Goal: Task Accomplishment & Management: Complete application form

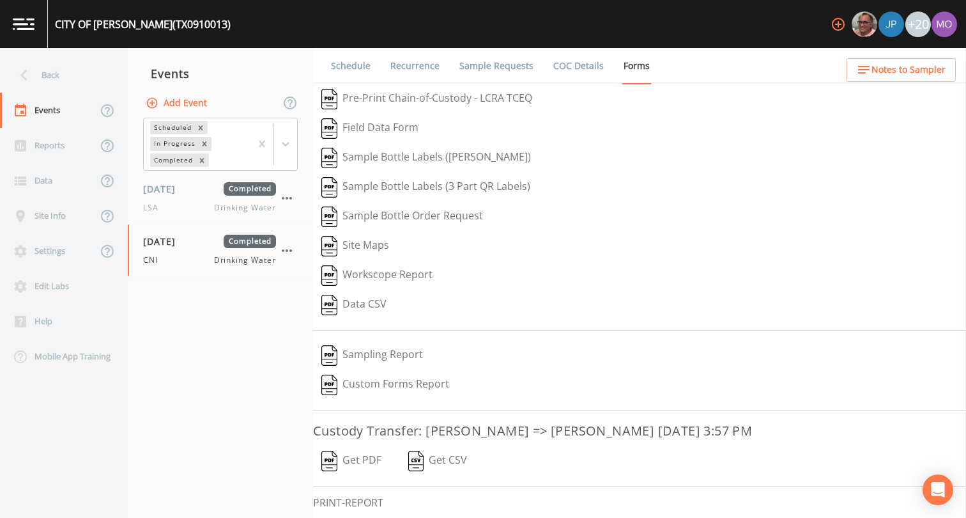
scroll to position [69, 0]
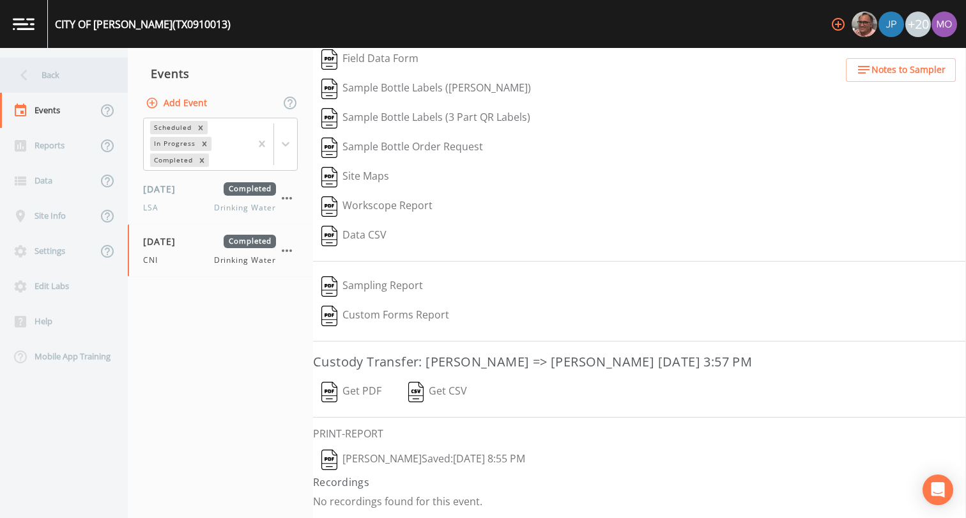
click at [58, 77] on div "Back" at bounding box center [57, 75] width 115 height 35
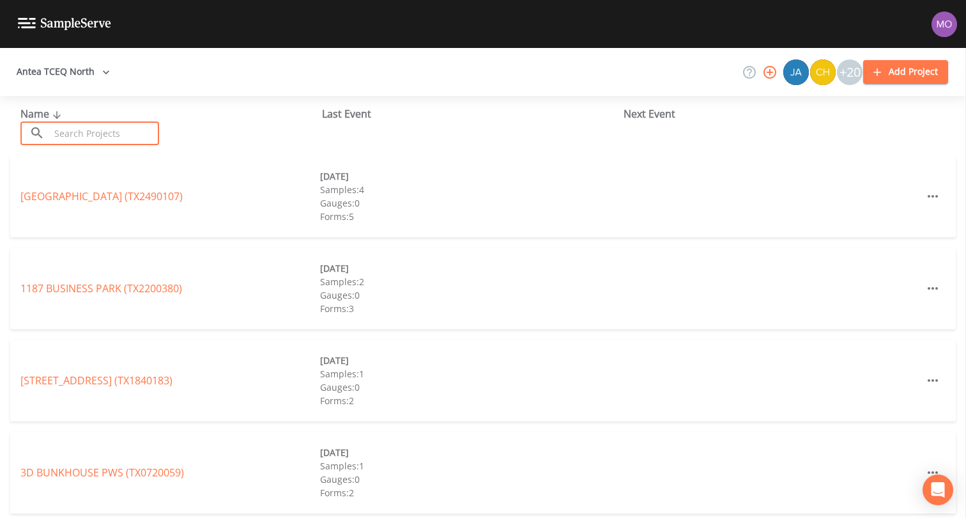
click at [105, 141] on input "text" at bounding box center [104, 133] width 109 height 24
paste input "TX0910013"
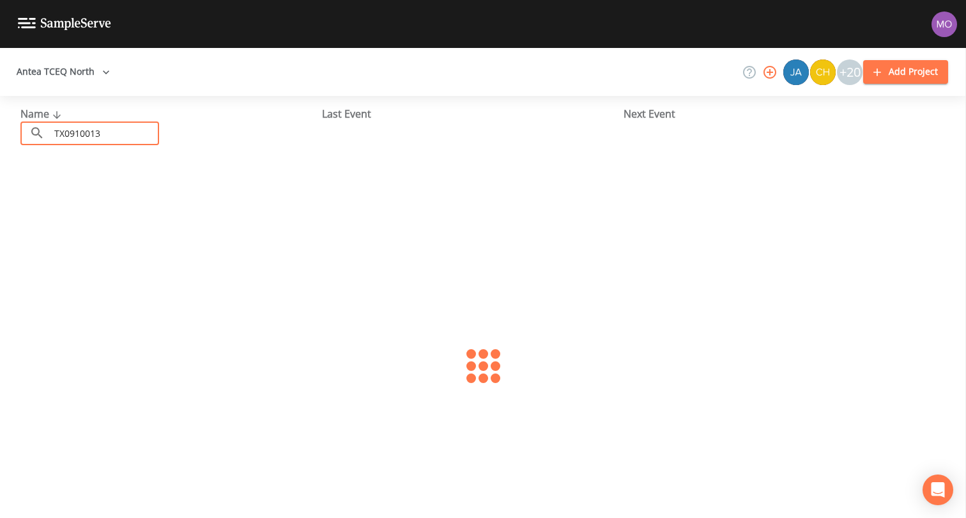
type input "TX0910013"
click at [98, 197] on link "[GEOGRAPHIC_DATA][PERSON_NAME] (TX0910013)" at bounding box center [109, 196] width 178 height 14
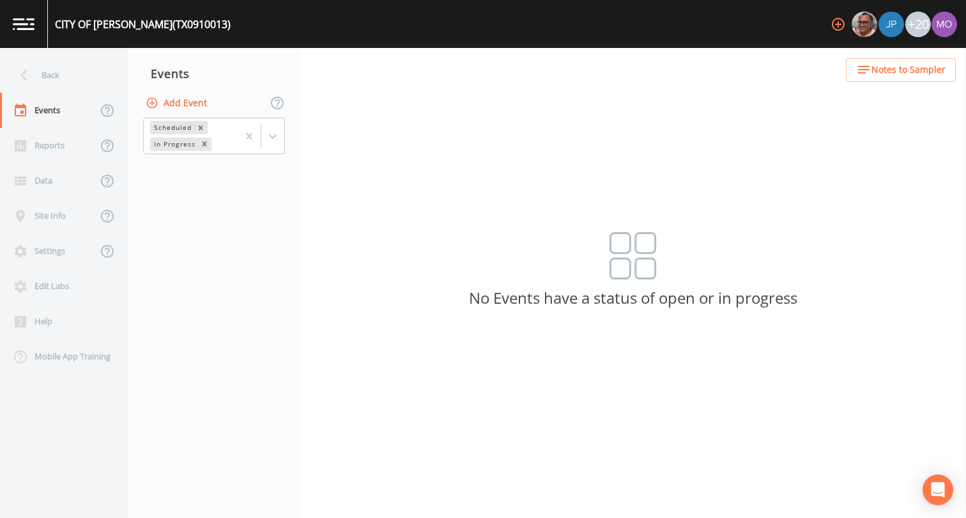
click at [197, 105] on button "Add Event" at bounding box center [177, 103] width 69 height 24
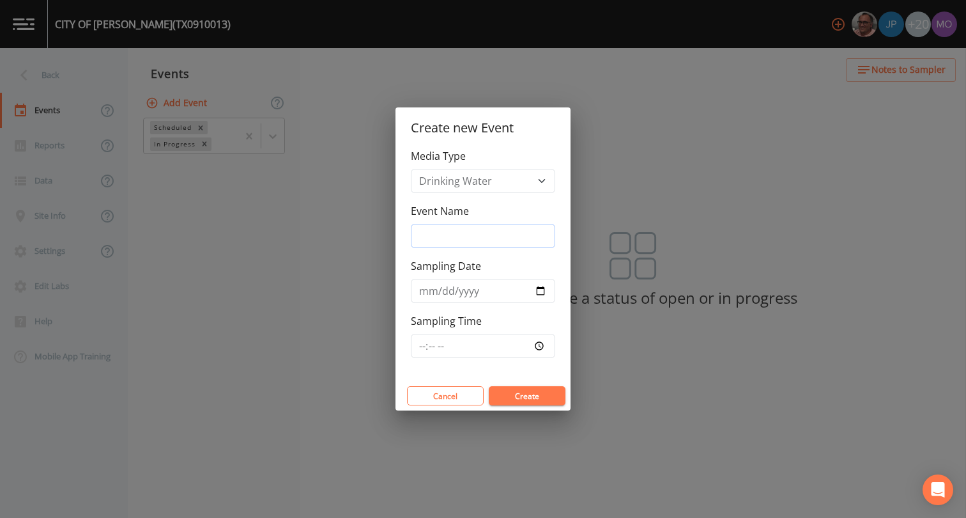
click at [479, 229] on input "Event Name" at bounding box center [483, 236] width 144 height 24
type input "CVA"
click at [541, 292] on input "Sampling Date" at bounding box center [483, 291] width 144 height 24
type input "[DATE]"
click at [537, 400] on button "Create" at bounding box center [527, 395] width 77 height 19
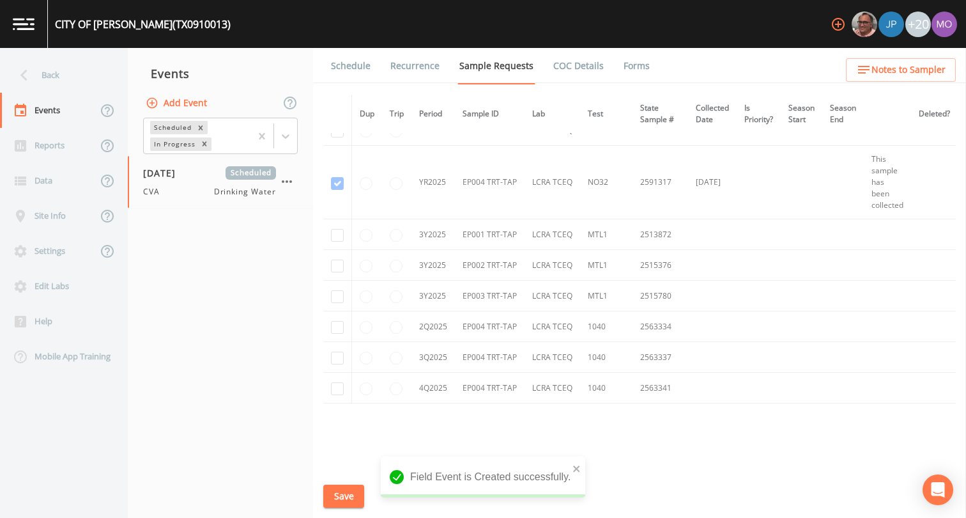
scroll to position [985, 0]
click at [334, 335] on input "checkbox" at bounding box center [337, 328] width 13 height 13
checkbox input "true"
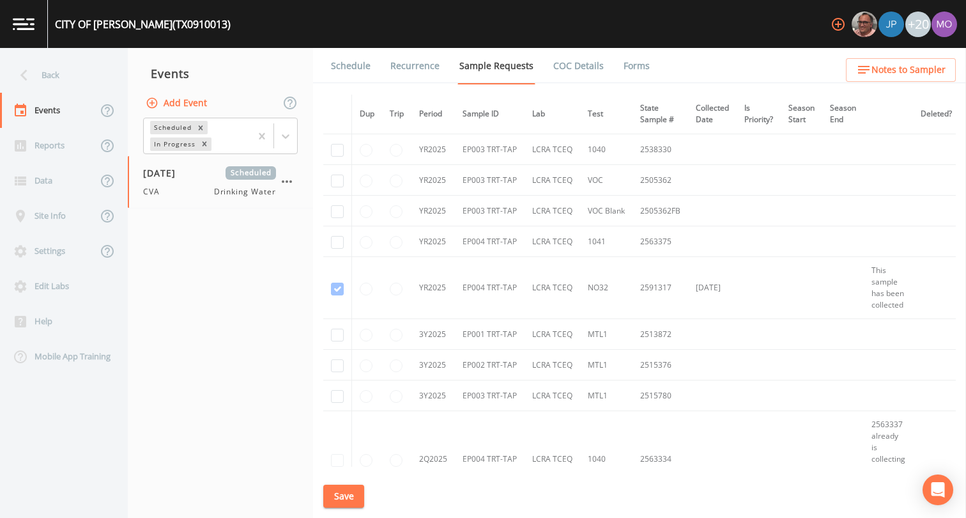
scroll to position [766, 0]
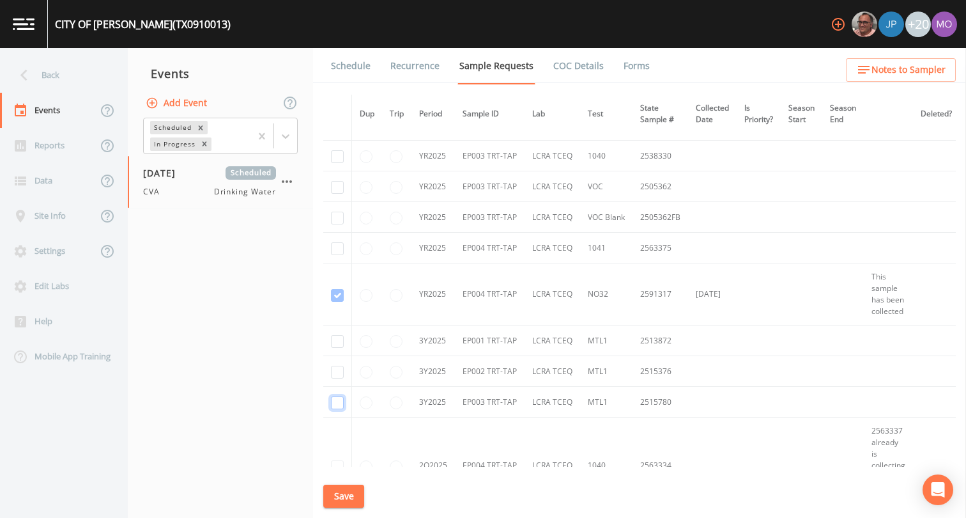
click at [337, 402] on input "checkbox" at bounding box center [337, 402] width 13 height 13
checkbox input "true"
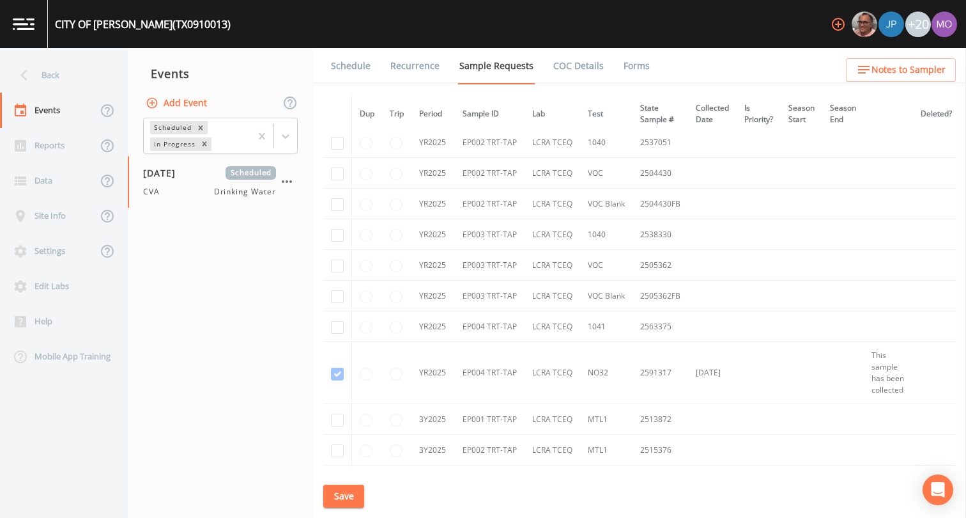
scroll to position [674, 0]
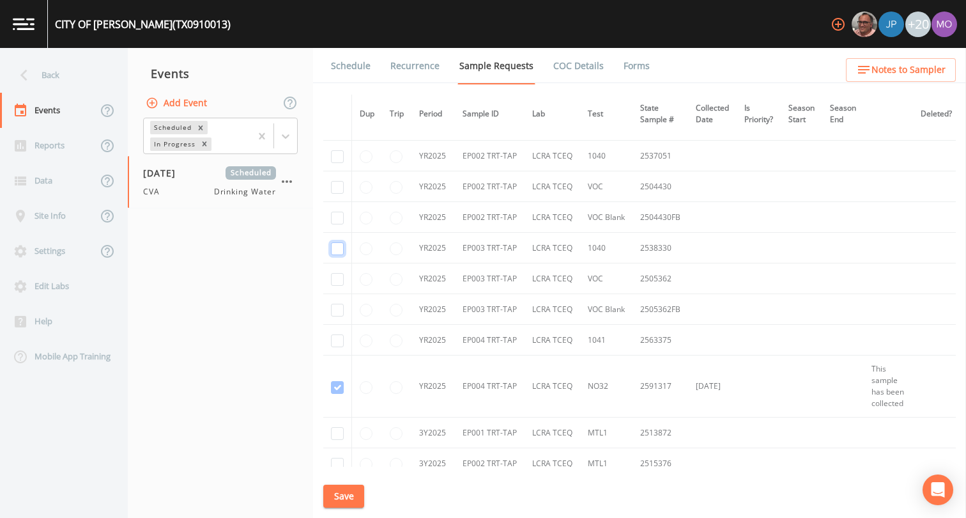
checkbox input "true"
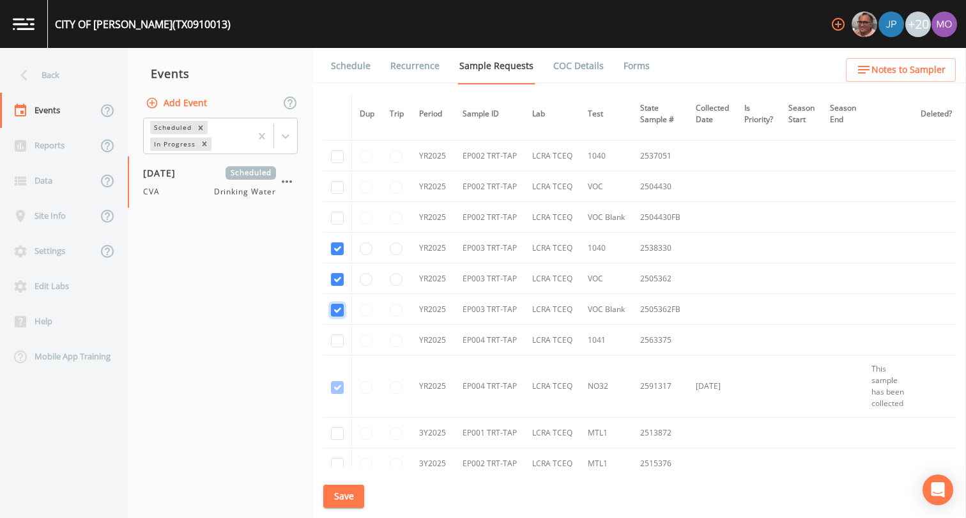
checkbox input "true"
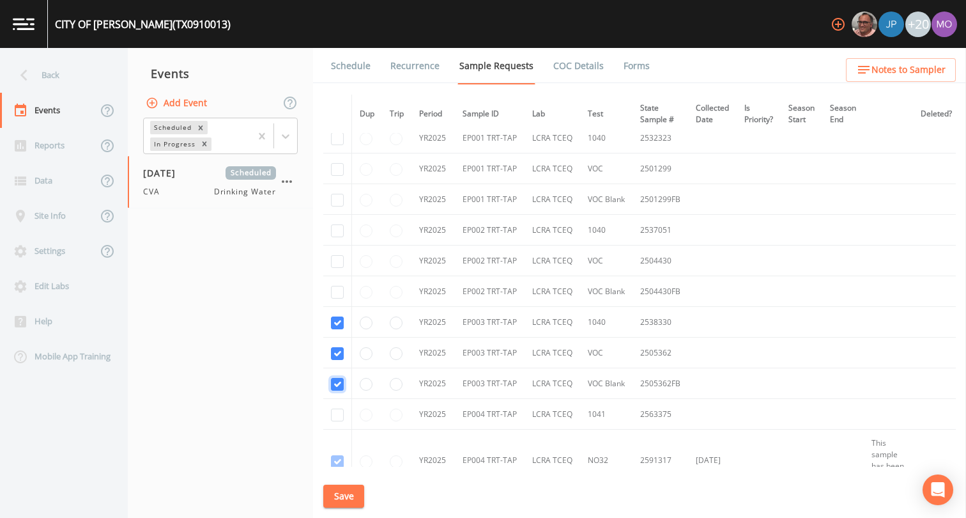
scroll to position [590, 0]
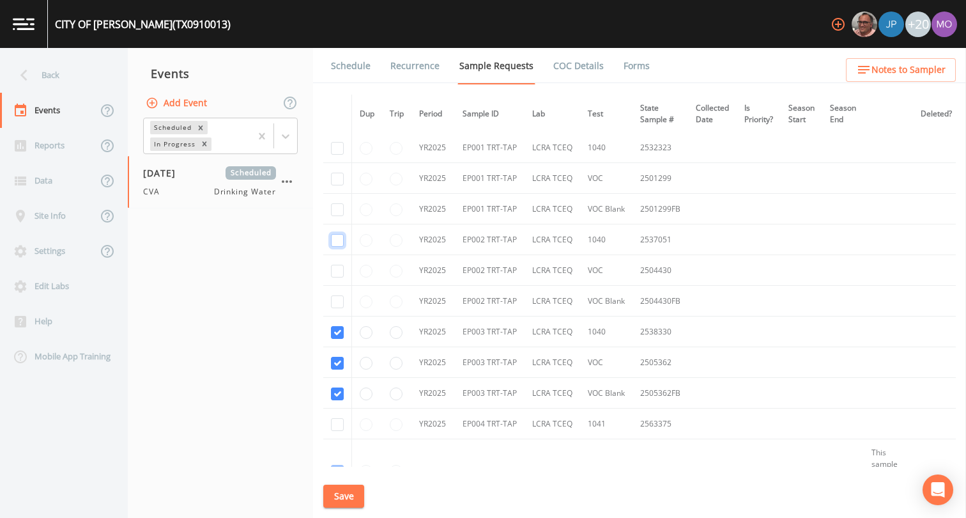
checkbox input "true"
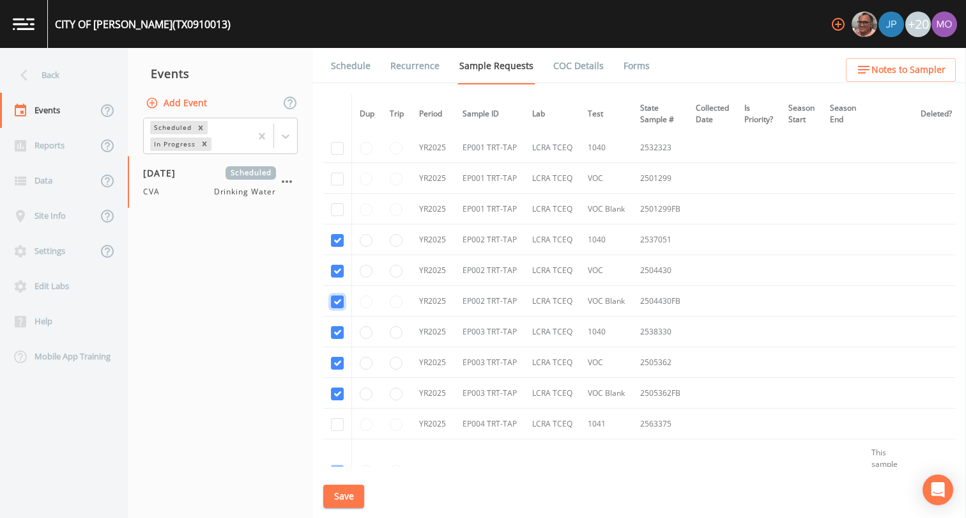
checkbox input "true"
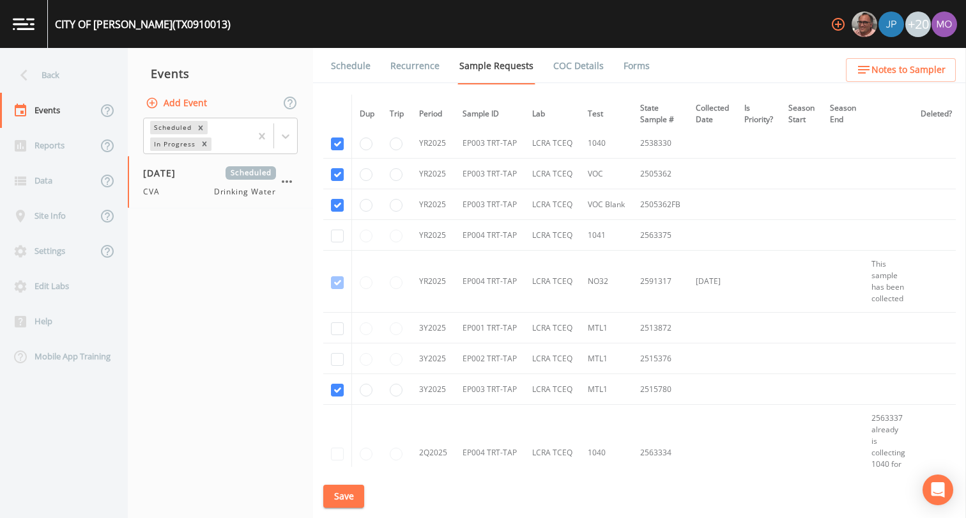
scroll to position [787, 0]
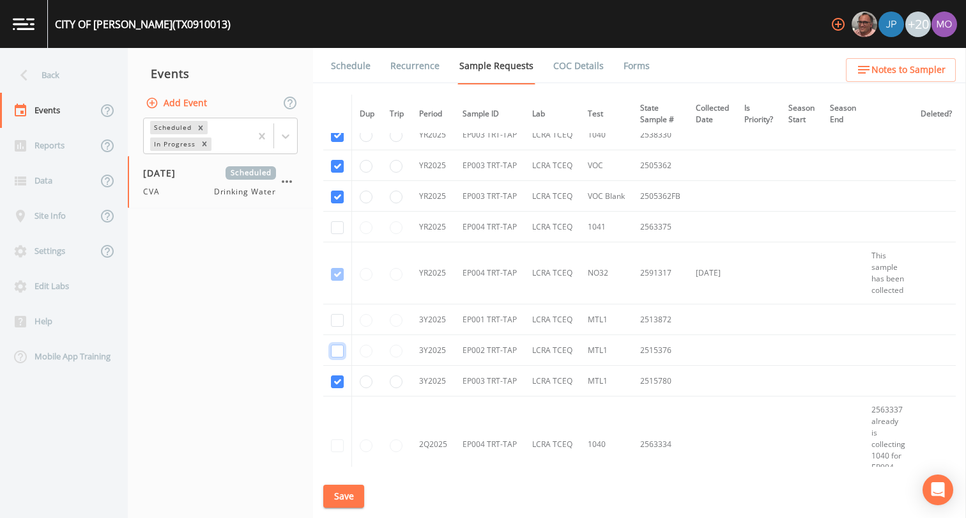
click at [337, 349] on input "checkbox" at bounding box center [337, 350] width 13 height 13
checkbox input "true"
click at [336, 321] on input "checkbox" at bounding box center [337, 320] width 13 height 13
checkbox input "true"
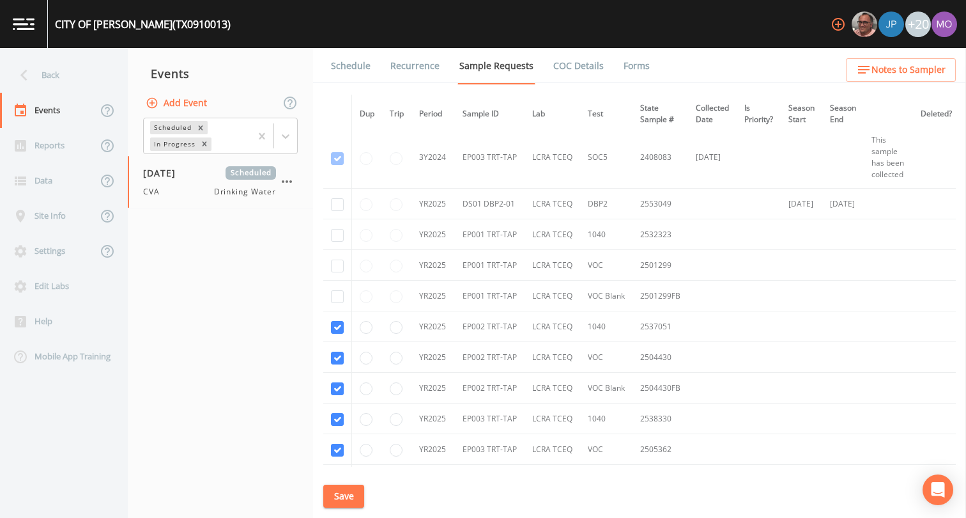
scroll to position [502, 0]
click at [340, 271] on input "checkbox" at bounding box center [337, 267] width 13 height 13
checkbox input "true"
click at [335, 298] on input "checkbox" at bounding box center [337, 297] width 13 height 13
checkbox input "true"
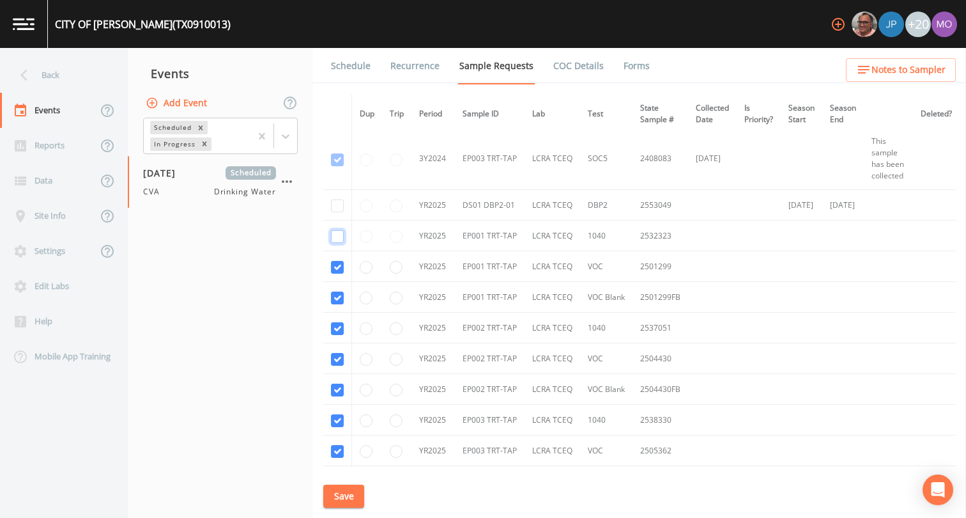
click at [336, 234] on input "checkbox" at bounding box center [337, 236] width 13 height 13
checkbox input "true"
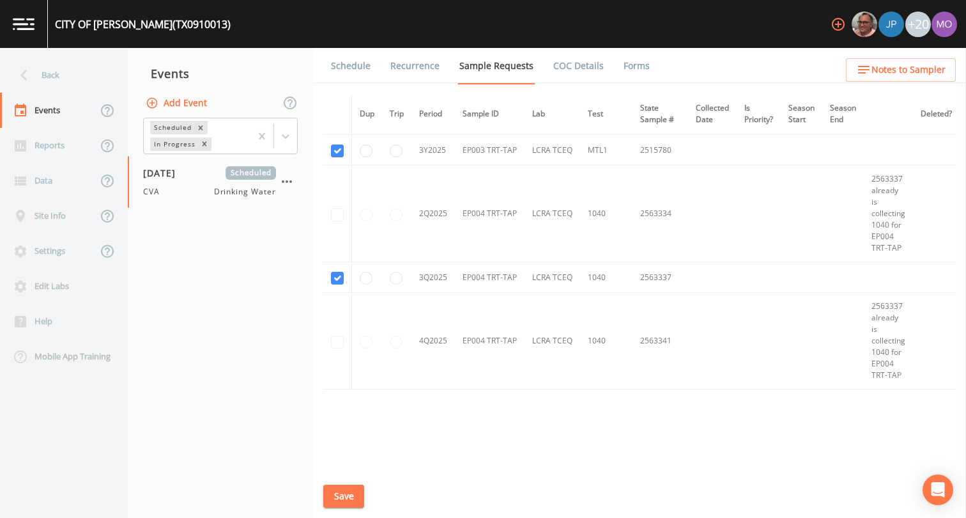
scroll to position [1046, 0]
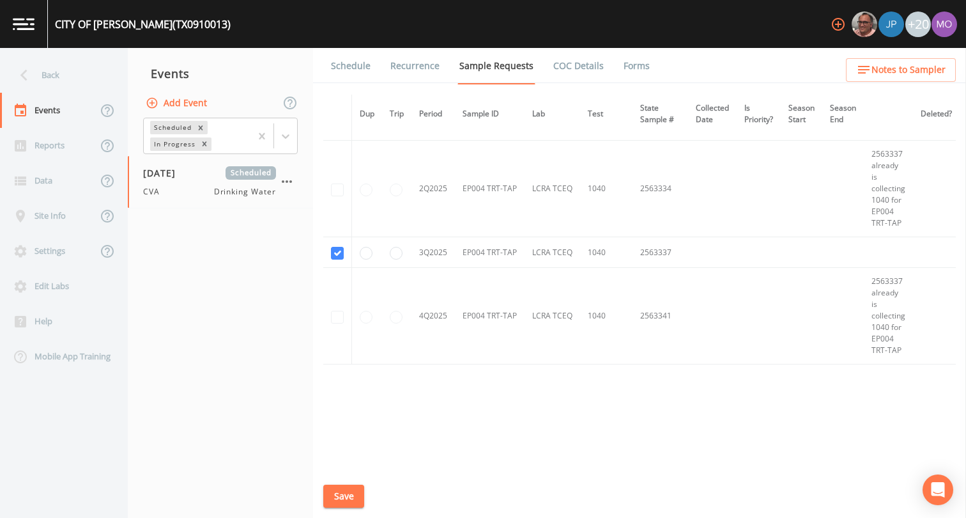
click at [344, 493] on button "Save" at bounding box center [343, 496] width 41 height 24
click at [355, 66] on link "Schedule" at bounding box center [350, 66] width 43 height 36
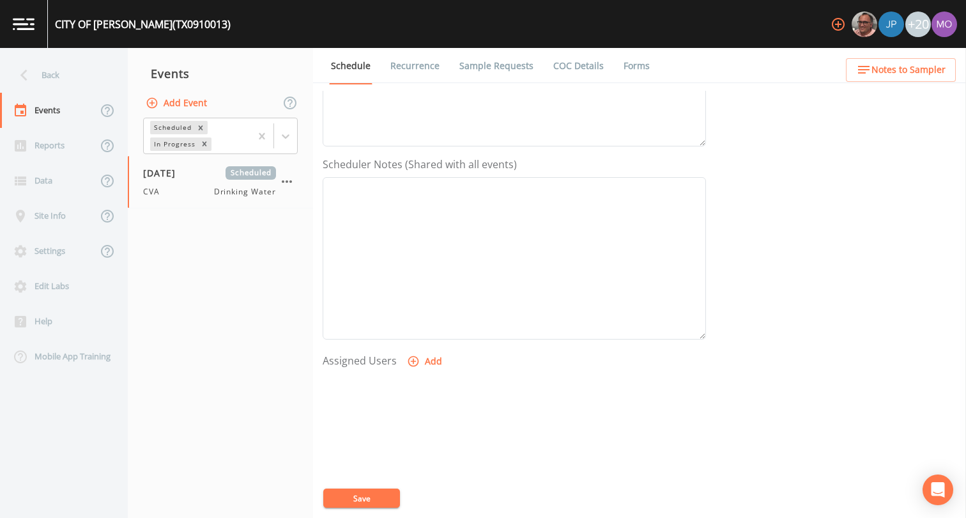
scroll to position [319, 0]
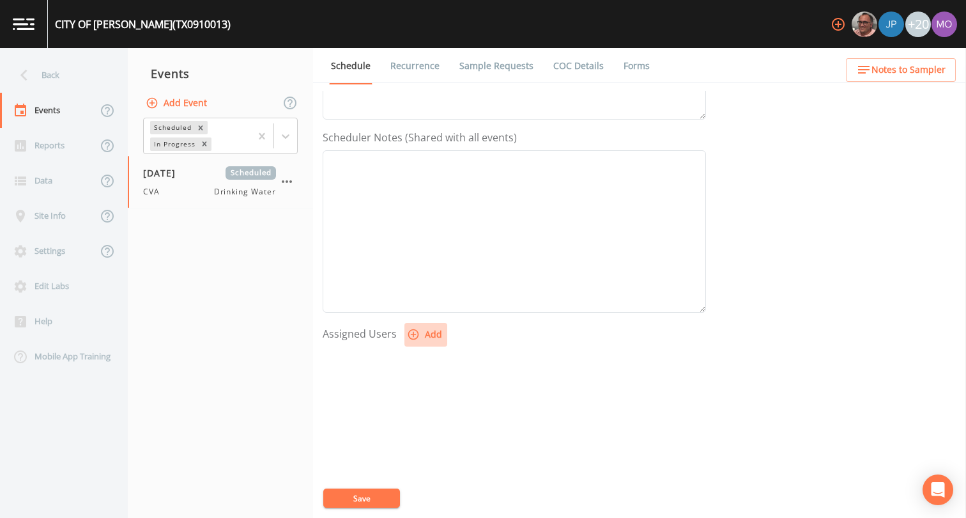
click at [412, 336] on icon "button" at bounding box center [413, 334] width 11 height 11
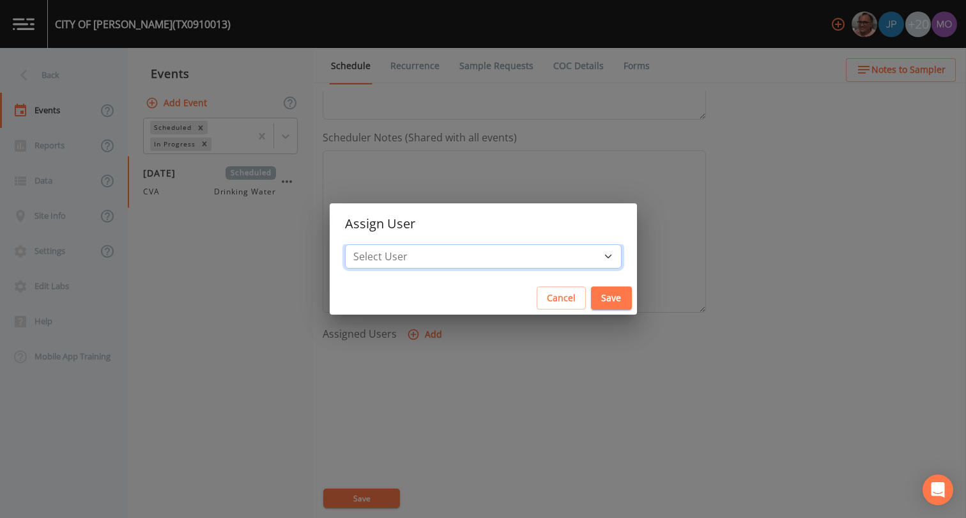
click at [459, 253] on select "Select User [PERSON_NAME] [PERSON_NAME] [PERSON_NAME] [PERSON_NAME] [PERSON_NAM…" at bounding box center [483, 256] width 277 height 24
select select "a2822abc-5819-4f7b-b3c6-dd92d52bfeb4"
click at [591, 302] on button "Save" at bounding box center [611, 298] width 41 height 24
select select
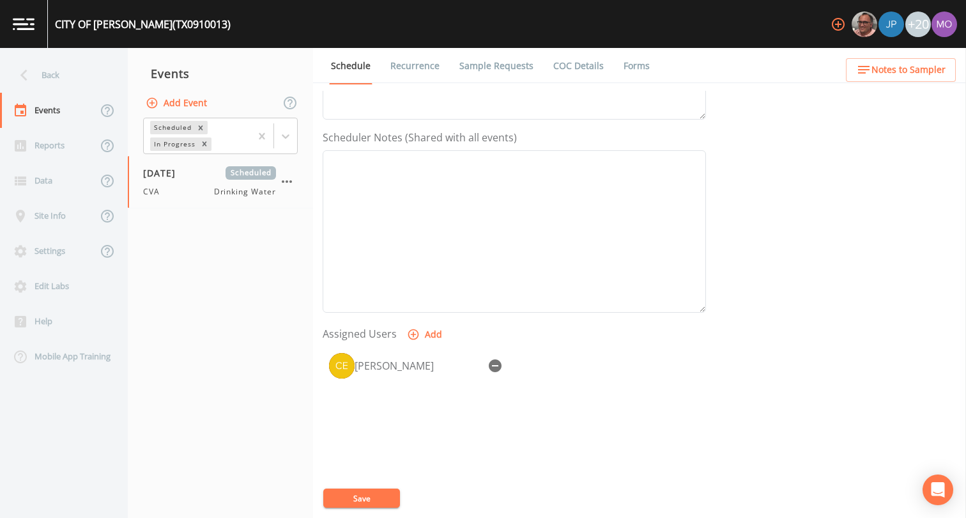
click at [357, 495] on button "Save" at bounding box center [361, 497] width 77 height 19
click at [62, 82] on div "Back" at bounding box center [57, 75] width 115 height 35
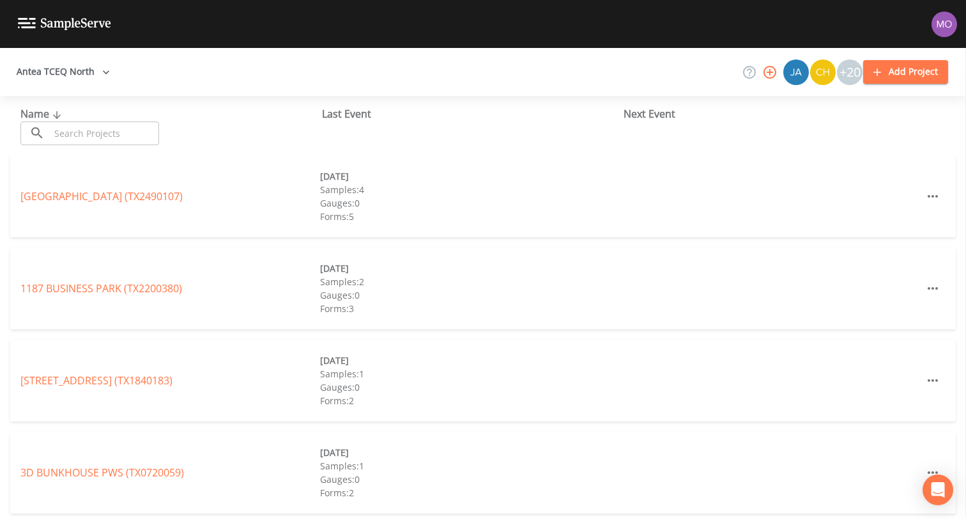
click at [91, 132] on input "text" at bounding box center [104, 133] width 109 height 24
paste input "TX0910001"
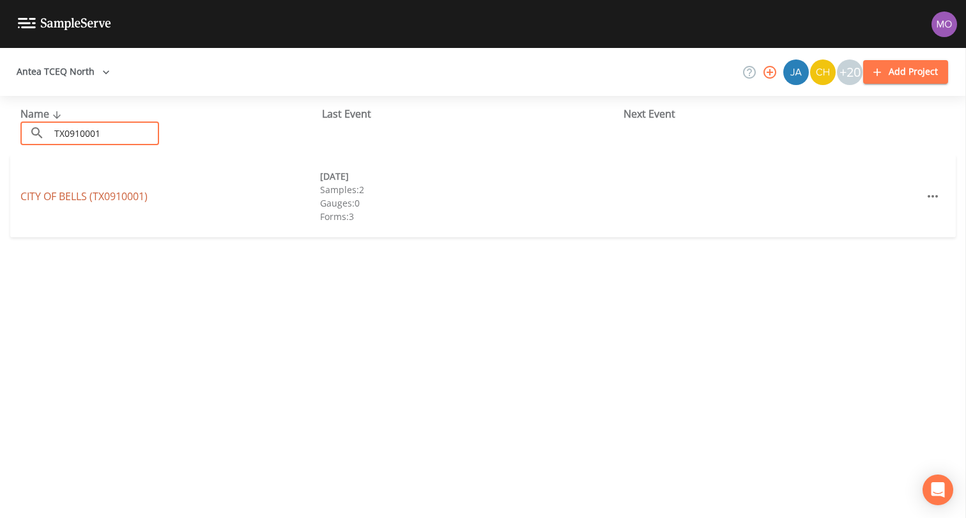
type input "TX0910001"
click at [87, 198] on link "CITY OF BELLS (TX0910001)" at bounding box center [83, 196] width 127 height 14
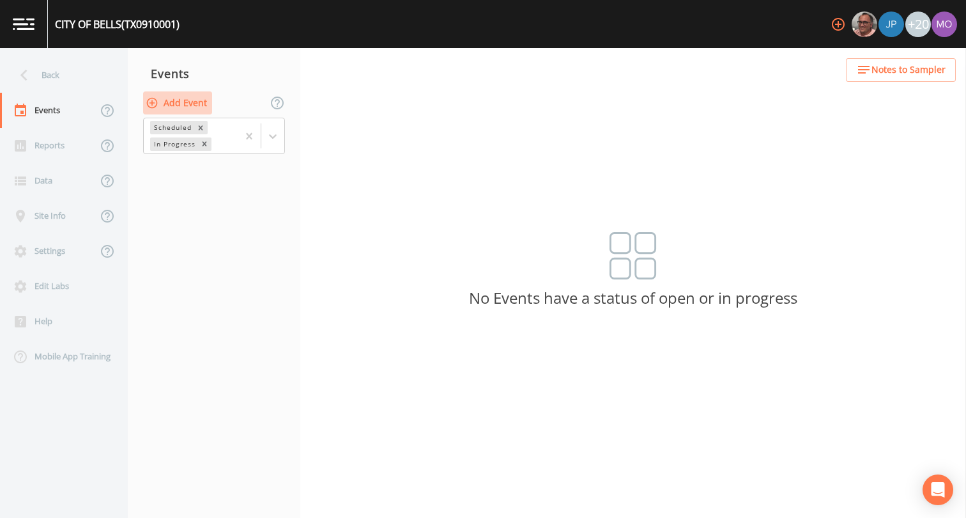
click at [170, 109] on button "Add Event" at bounding box center [177, 103] width 69 height 24
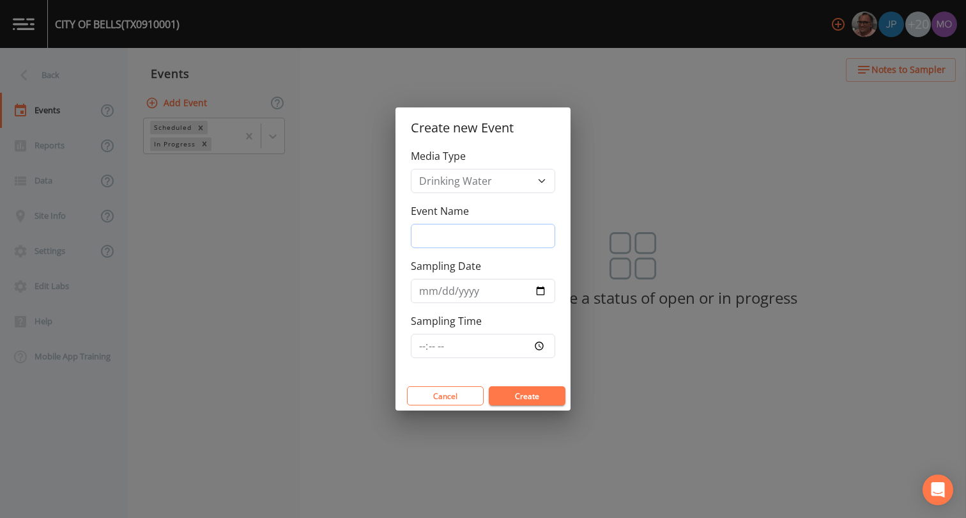
click at [420, 227] on input "Event Name" at bounding box center [483, 236] width 144 height 24
type input "CVA"
click at [544, 297] on input "Sampling Date" at bounding box center [483, 291] width 144 height 24
type input "[DATE]"
click at [525, 382] on div "Cancel Create" at bounding box center [483, 395] width 175 height 29
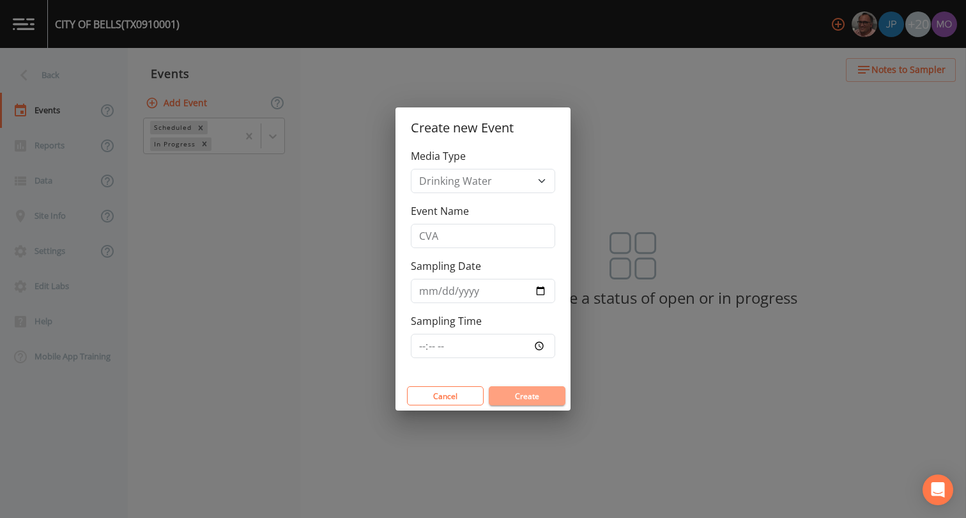
click at [523, 390] on button "Create" at bounding box center [527, 395] width 77 height 19
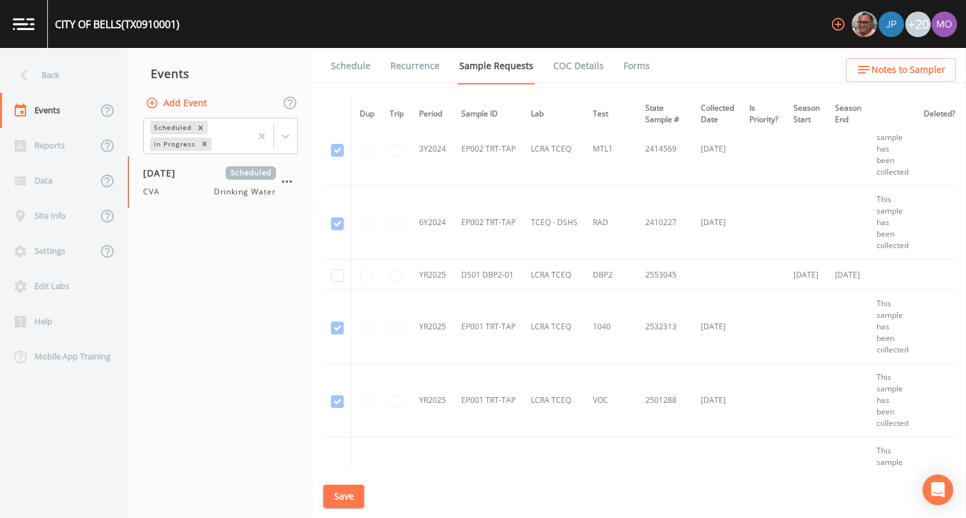
scroll to position [1335, 0]
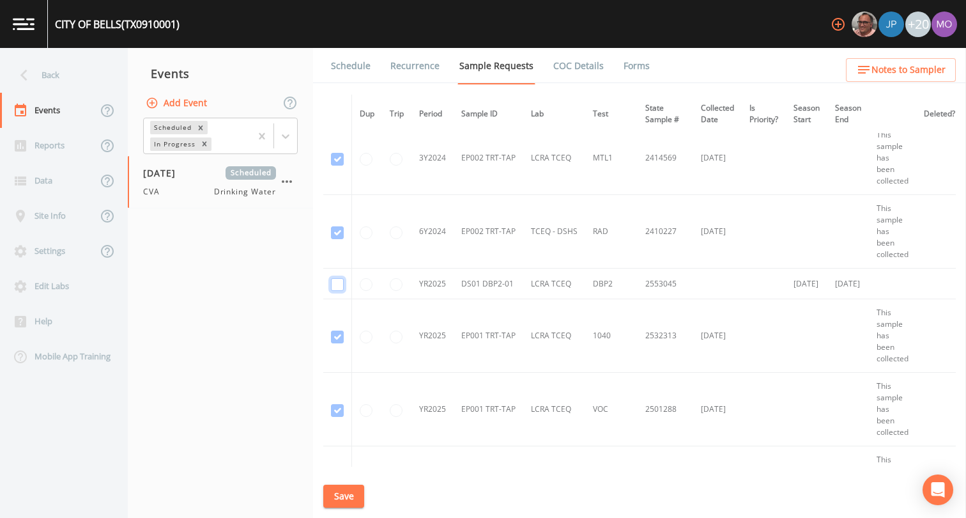
checkbox input "true"
click at [335, 489] on button "Save" at bounding box center [343, 496] width 41 height 24
click at [344, 63] on link "Schedule" at bounding box center [350, 66] width 43 height 36
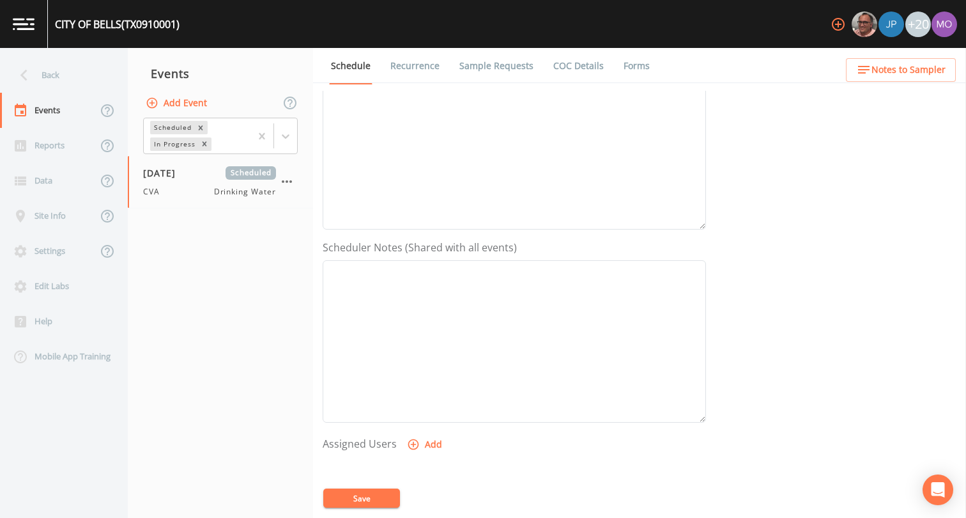
scroll to position [383, 0]
click at [415, 268] on icon "button" at bounding box center [413, 270] width 11 height 11
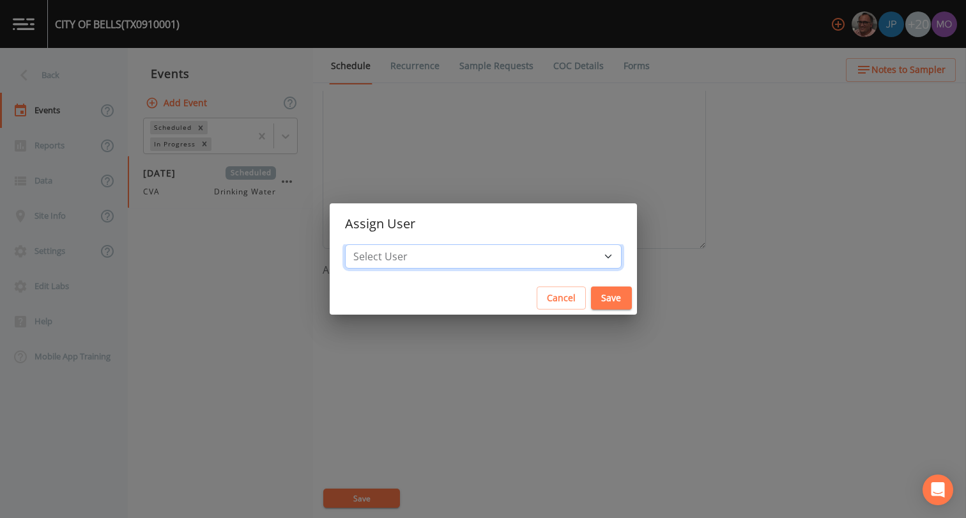
click at [454, 254] on select "Select User [PERSON_NAME] [PERSON_NAME] [PERSON_NAME] [PERSON_NAME] [PERSON_NAM…" at bounding box center [483, 256] width 277 height 24
select select "a2822abc-5819-4f7b-b3c6-dd92d52bfeb4"
click at [591, 307] on button "Save" at bounding box center [611, 298] width 41 height 24
select select
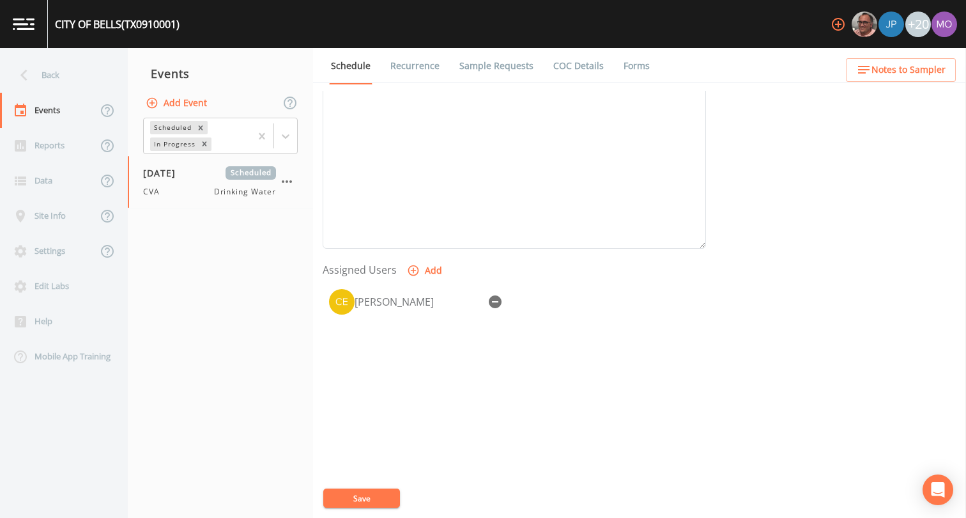
click at [369, 495] on button "Save" at bounding box center [361, 497] width 77 height 19
click at [63, 82] on div "Back" at bounding box center [57, 75] width 115 height 35
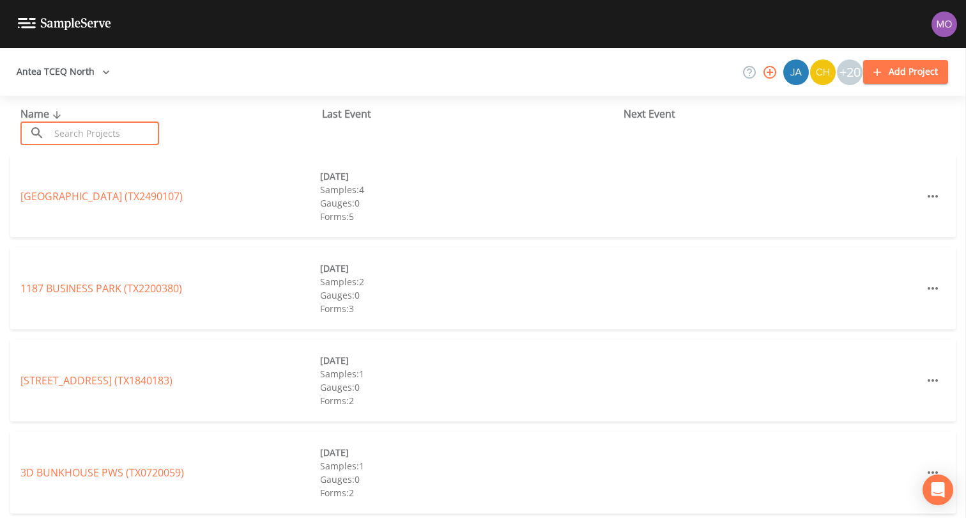
click at [98, 125] on input "text" at bounding box center [104, 133] width 109 height 24
paste input "TX0810017"
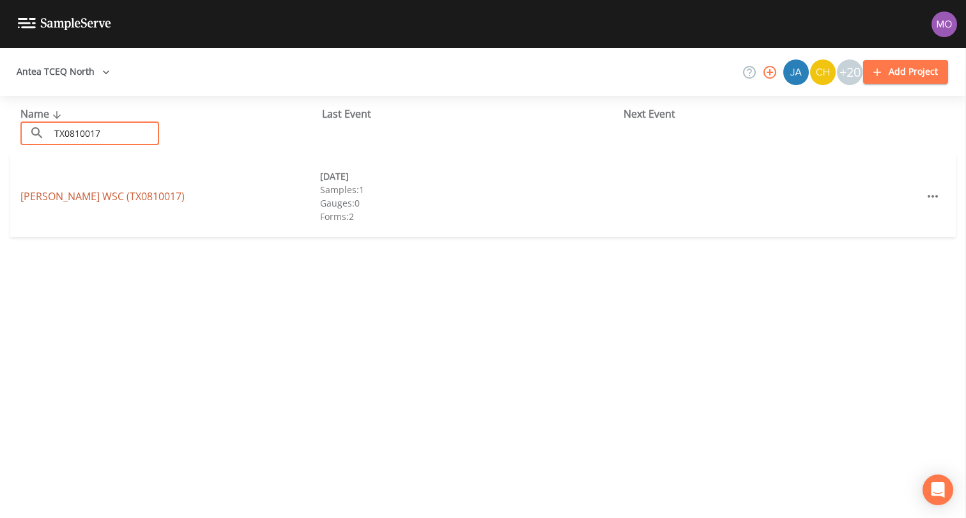
type input "TX0810017"
click at [85, 194] on link "[PERSON_NAME] WSC (TX0810017)" at bounding box center [102, 196] width 164 height 14
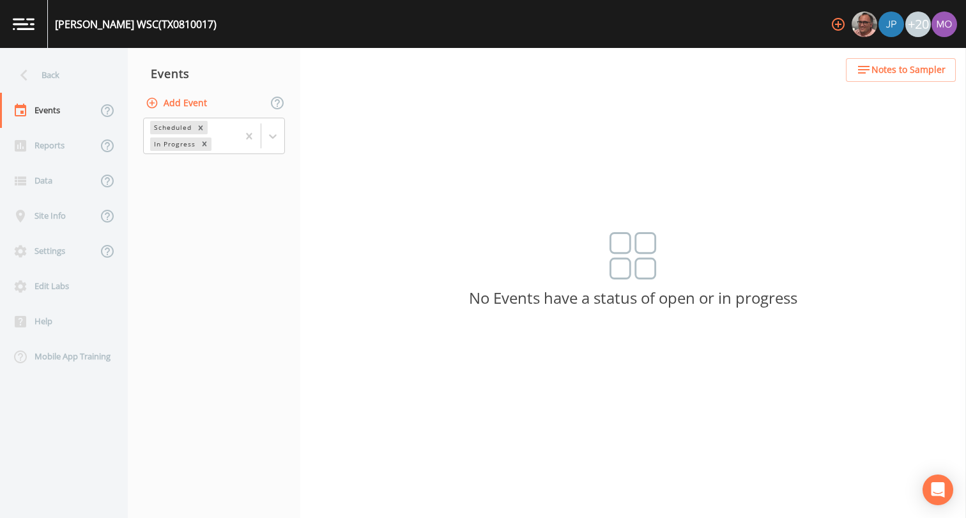
click at [181, 95] on button "Add Event" at bounding box center [177, 103] width 69 height 24
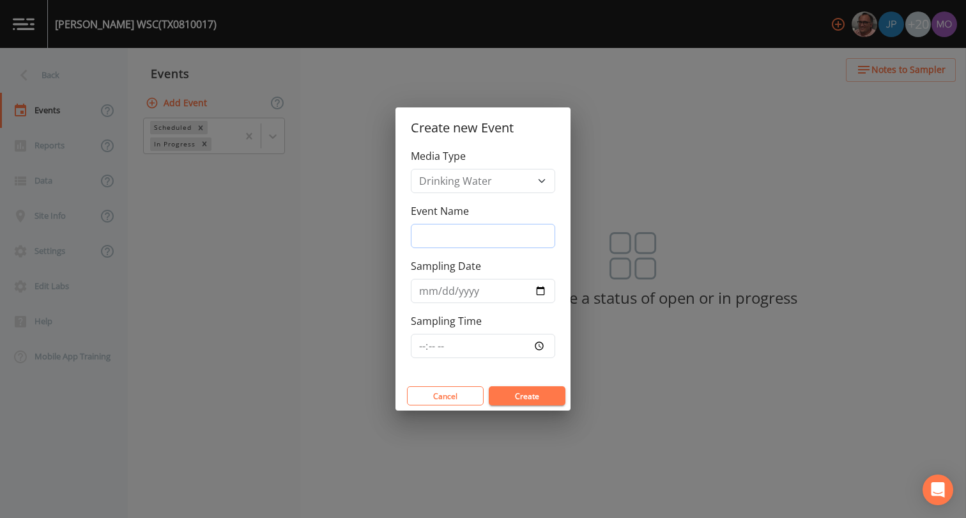
click at [461, 231] on input "Event Name" at bounding box center [483, 236] width 144 height 24
type input "BHU"
click at [536, 288] on input "Sampling Date" at bounding box center [483, 291] width 144 height 24
type input "[DATE]"
click at [522, 397] on button "Create" at bounding box center [527, 395] width 77 height 19
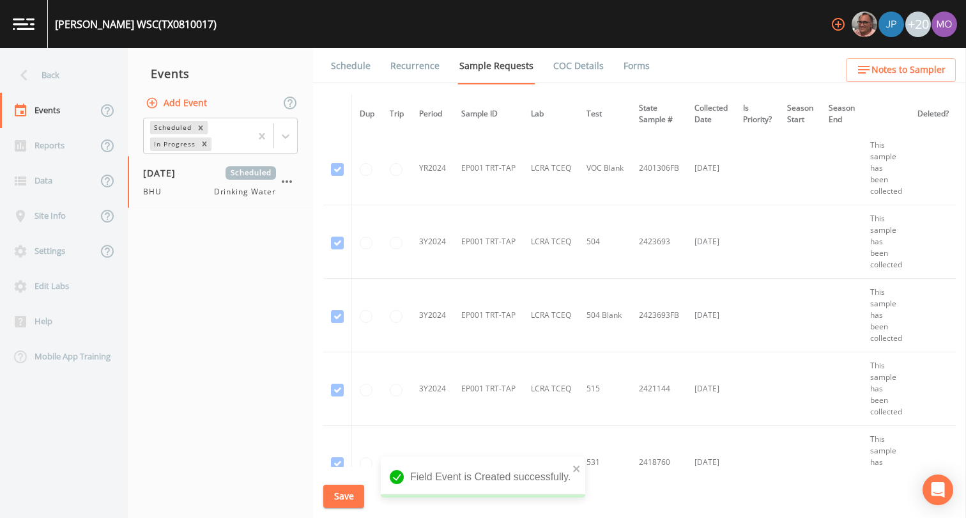
scroll to position [900, 0]
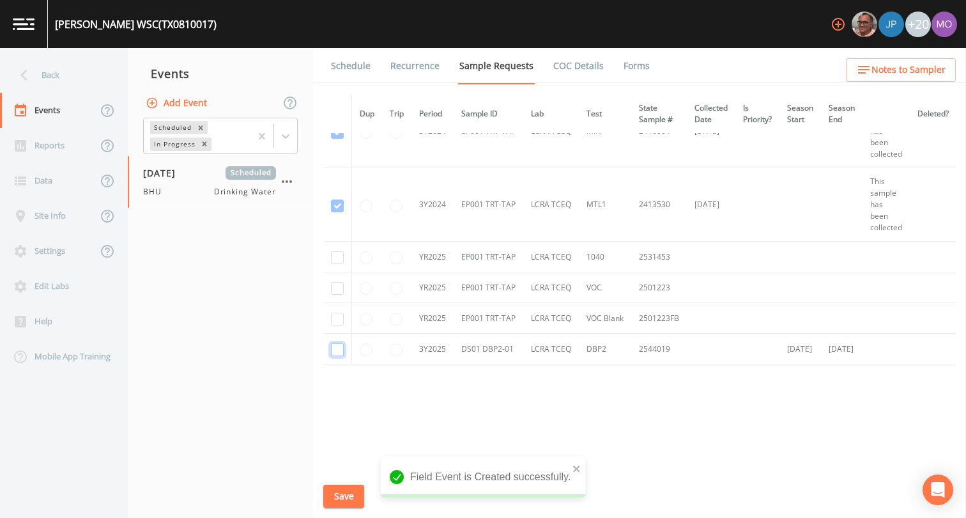
click at [337, 348] on input "checkbox" at bounding box center [337, 349] width 13 height 13
checkbox input "true"
click at [332, 257] on input "checkbox" at bounding box center [337, 257] width 13 height 13
checkbox input "true"
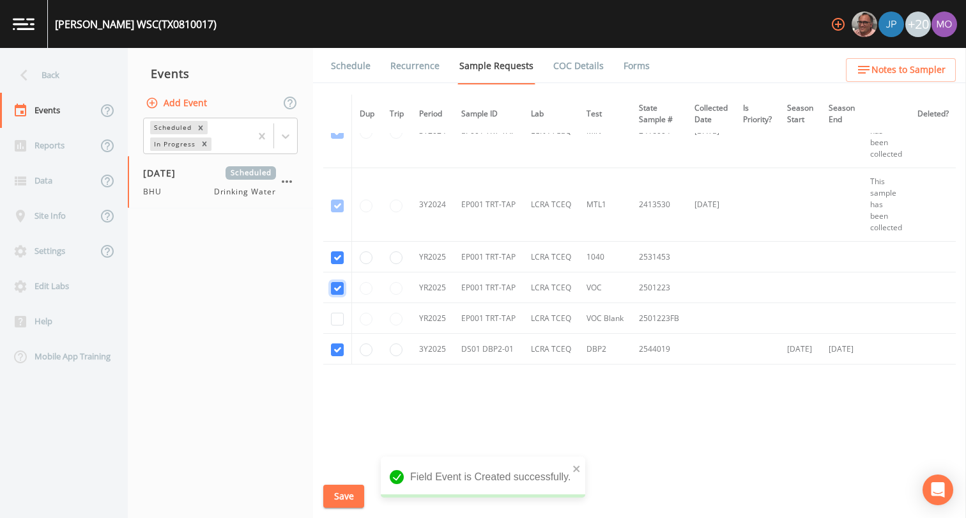
checkbox input "true"
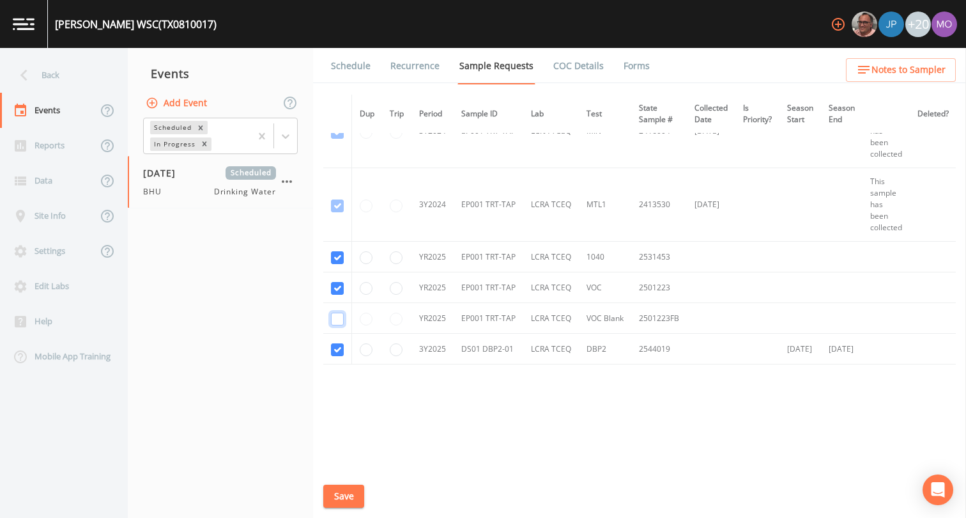
checkbox input "true"
click at [334, 487] on button "Save" at bounding box center [343, 496] width 41 height 24
click at [353, 72] on link "Schedule" at bounding box center [350, 66] width 43 height 36
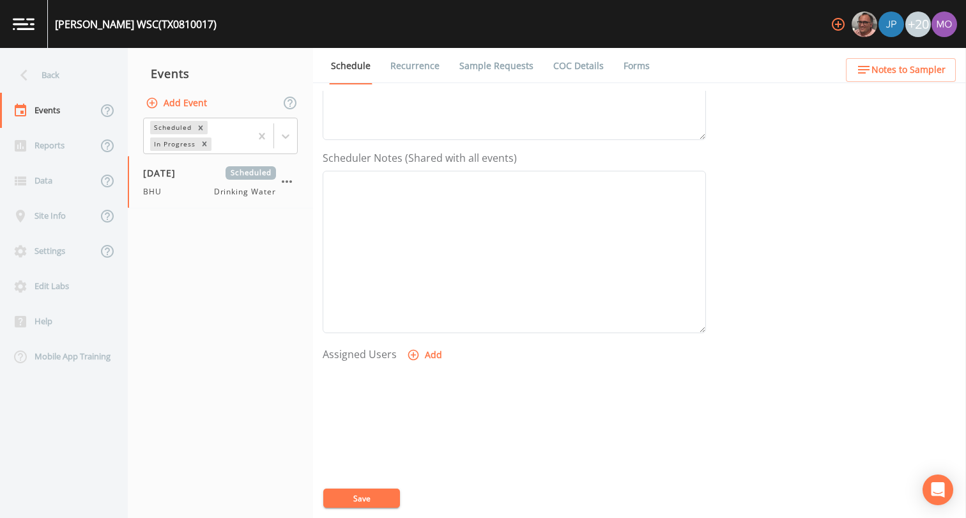
scroll to position [383, 0]
click at [422, 263] on button "Add" at bounding box center [426, 270] width 43 height 24
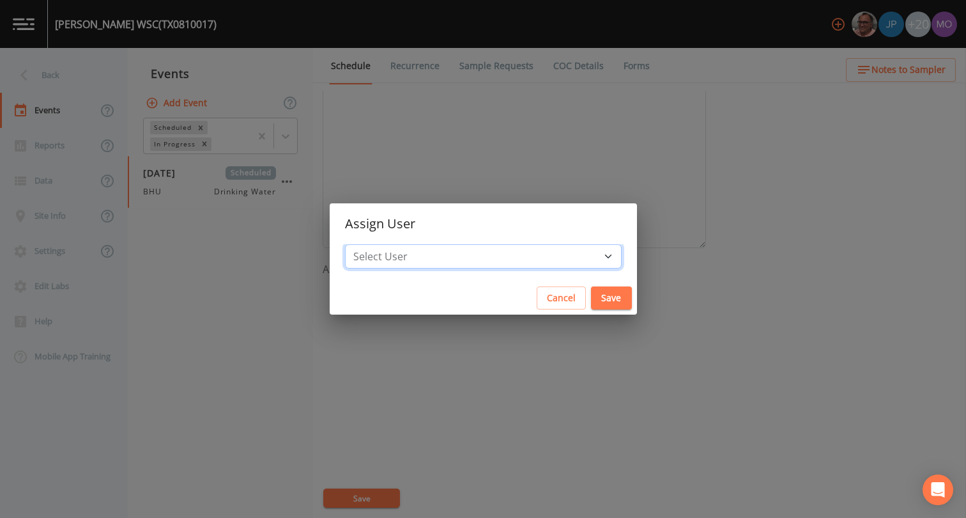
click at [435, 256] on select "Select User [PERSON_NAME] [PERSON_NAME] [PERSON_NAME] [PERSON_NAME] [PERSON_NAM…" at bounding box center [483, 256] width 277 height 24
select select "45f4d696-c607-4709-9609-651d9e892432"
click at [591, 306] on button "Save" at bounding box center [611, 298] width 41 height 24
select select
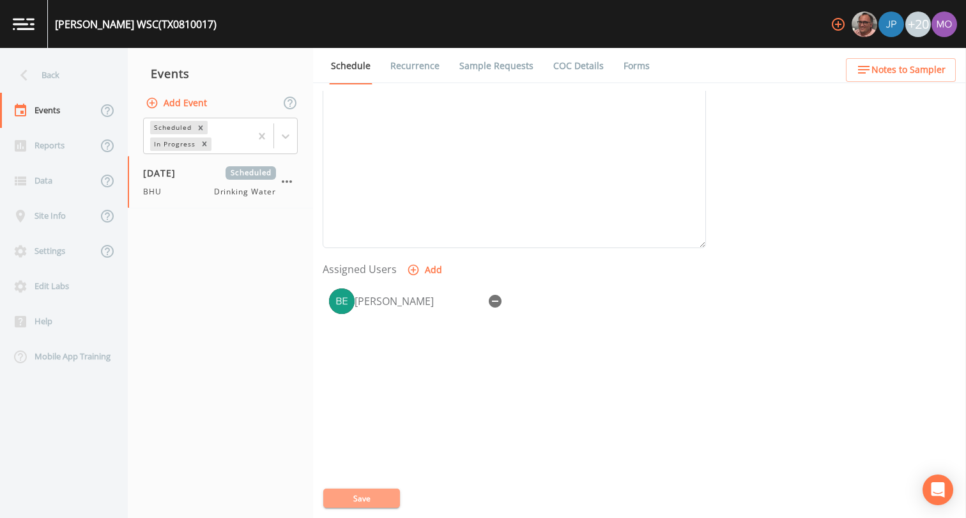
click at [366, 500] on button "Save" at bounding box center [361, 497] width 77 height 19
click at [62, 73] on div "Back" at bounding box center [57, 75] width 115 height 35
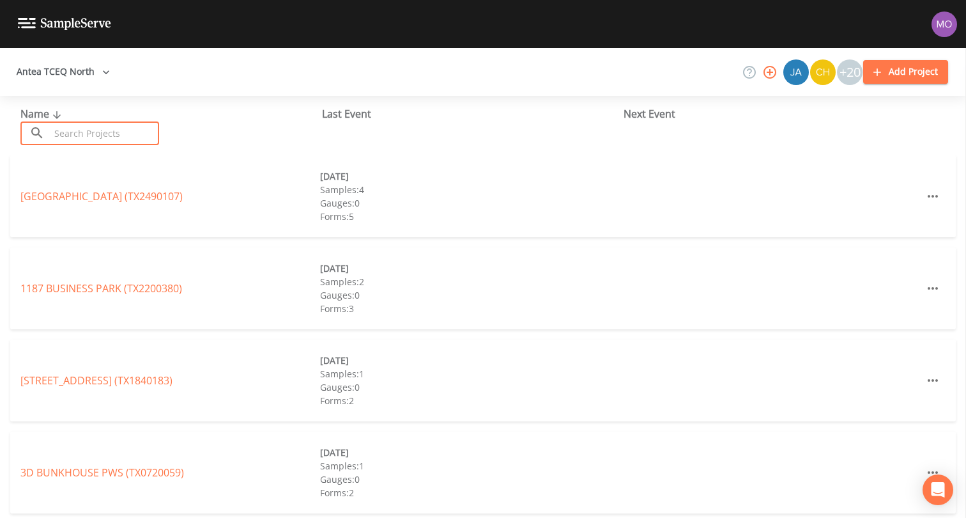
click at [93, 127] on input "text" at bounding box center [104, 133] width 109 height 24
paste input "TX1450003"
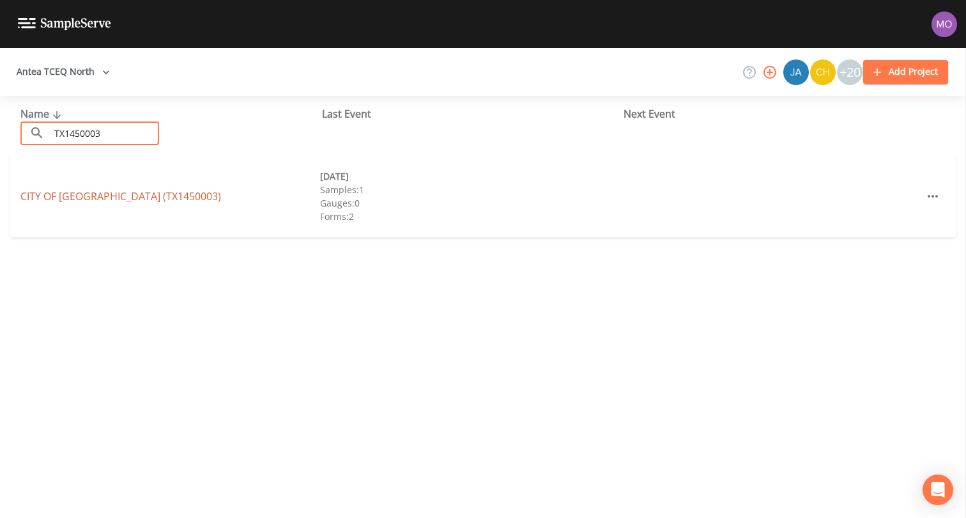
type input "TX1450003"
click at [98, 193] on link "CITY OF [GEOGRAPHIC_DATA] (TX1450003)" at bounding box center [120, 196] width 201 height 14
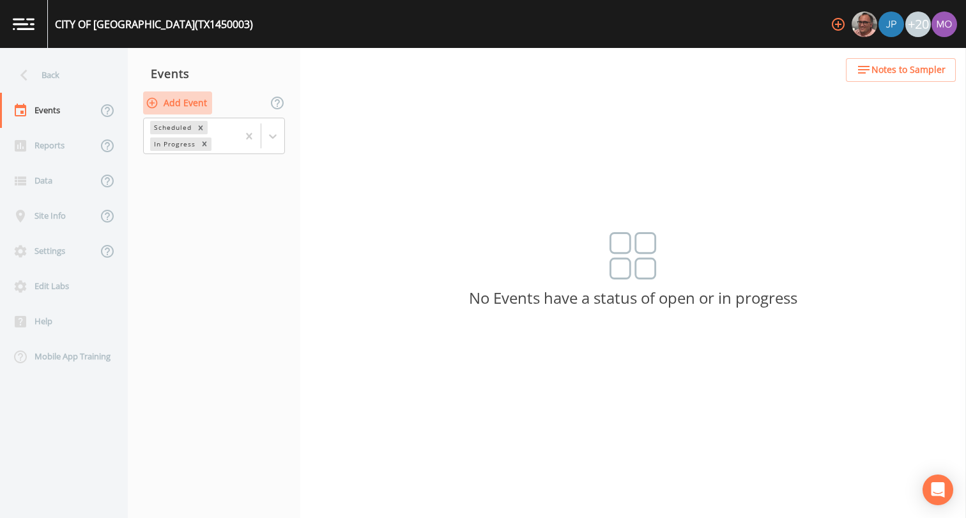
click at [181, 98] on button "Add Event" at bounding box center [177, 103] width 69 height 24
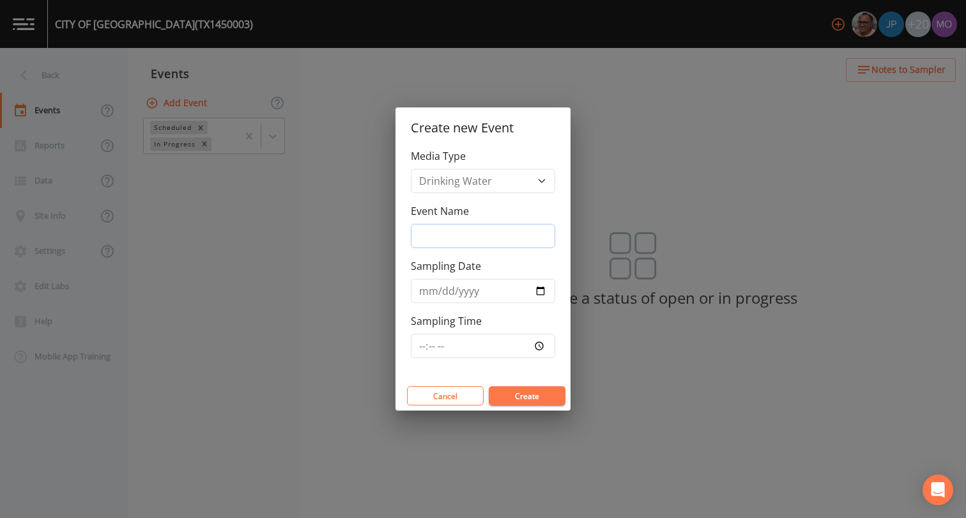
click at [450, 231] on input "Event Name" at bounding box center [483, 236] width 144 height 24
type input "BHU"
click at [537, 286] on input "Sampling Date" at bounding box center [483, 291] width 144 height 24
type input "[DATE]"
click at [516, 396] on button "Create" at bounding box center [527, 395] width 77 height 19
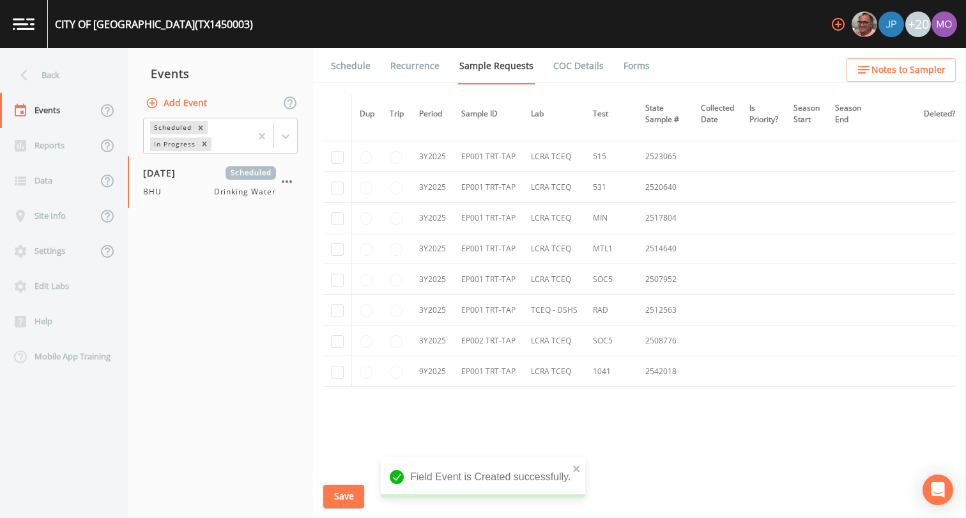
scroll to position [2124, 0]
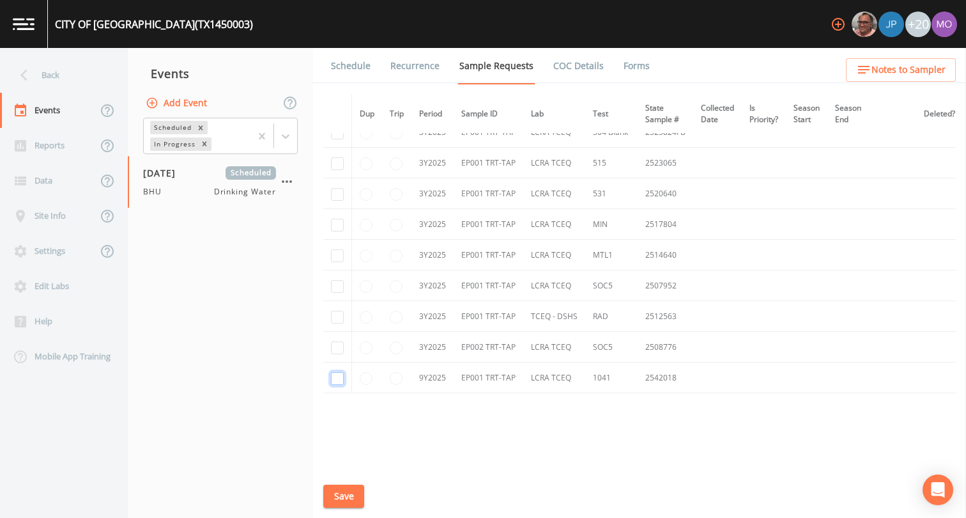
click at [338, 380] on input "checkbox" at bounding box center [337, 378] width 13 height 13
checkbox input "true"
click at [337, 314] on input "checkbox" at bounding box center [337, 317] width 13 height 13
checkbox input "true"
click at [334, 286] on input "checkbox" at bounding box center [337, 286] width 13 height 13
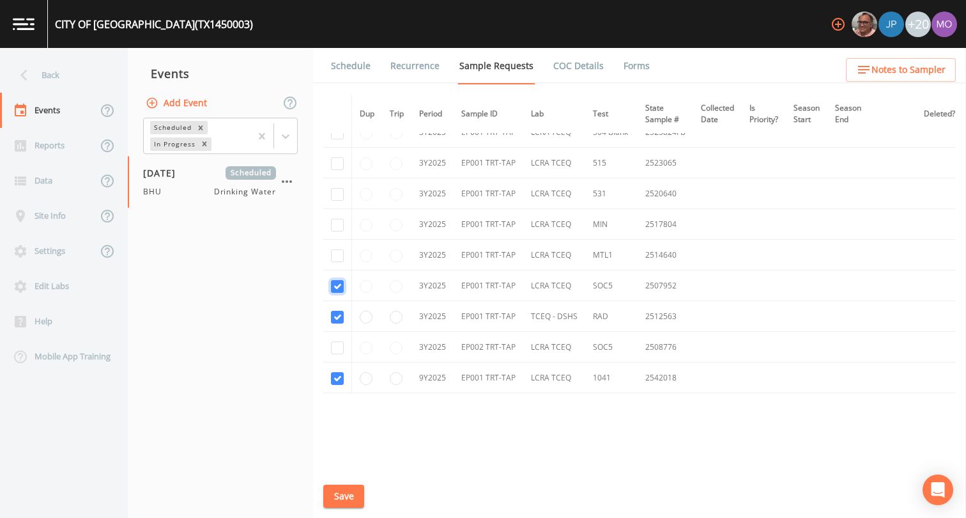
checkbox input "true"
click at [334, 254] on input "checkbox" at bounding box center [337, 255] width 13 height 13
checkbox input "true"
click at [337, 226] on input "checkbox" at bounding box center [337, 225] width 13 height 13
checkbox input "true"
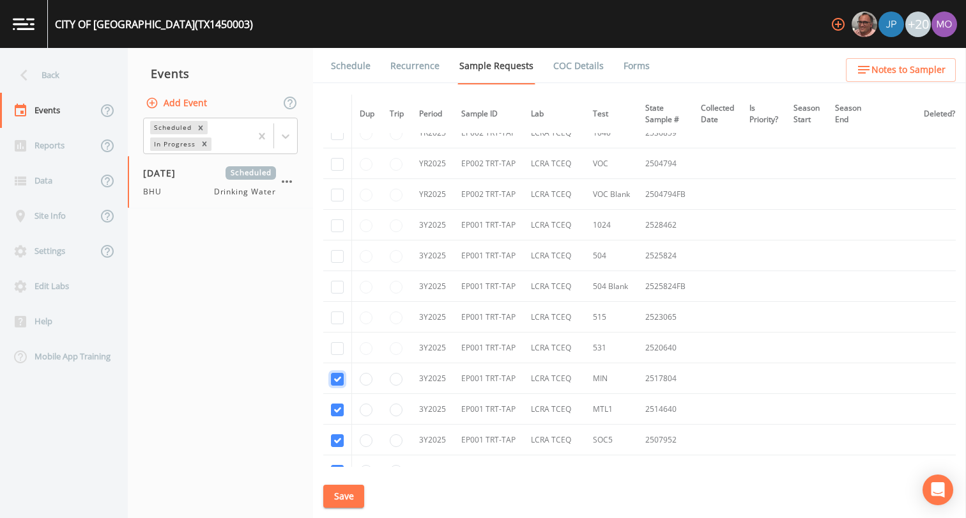
scroll to position [1969, 0]
click at [336, 353] on input "checkbox" at bounding box center [337, 349] width 13 height 13
checkbox input "true"
click at [336, 319] on input "checkbox" at bounding box center [337, 319] width 13 height 13
checkbox input "true"
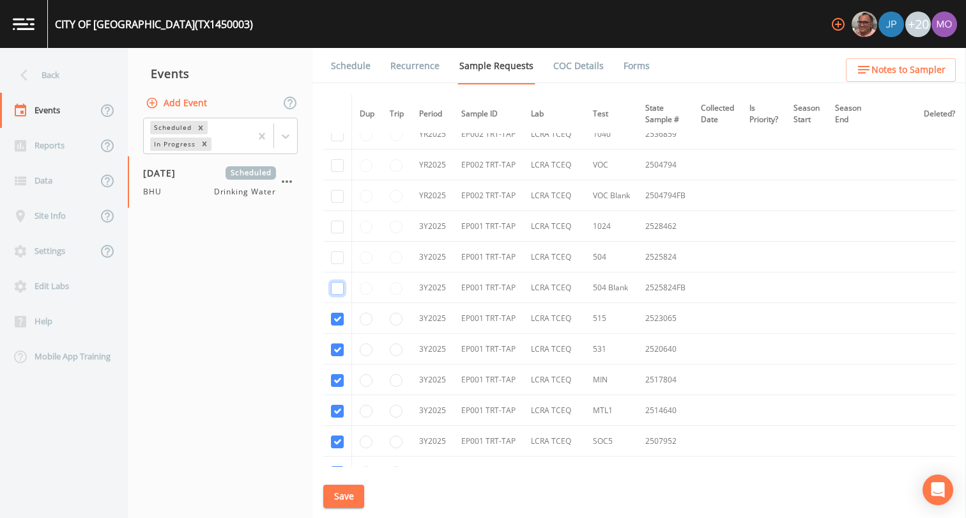
click at [339, 287] on input "checkbox" at bounding box center [337, 288] width 13 height 13
checkbox input "true"
click at [339, 258] on input "checkbox" at bounding box center [337, 257] width 13 height 13
checkbox input "true"
click at [340, 231] on input "checkbox" at bounding box center [337, 226] width 13 height 13
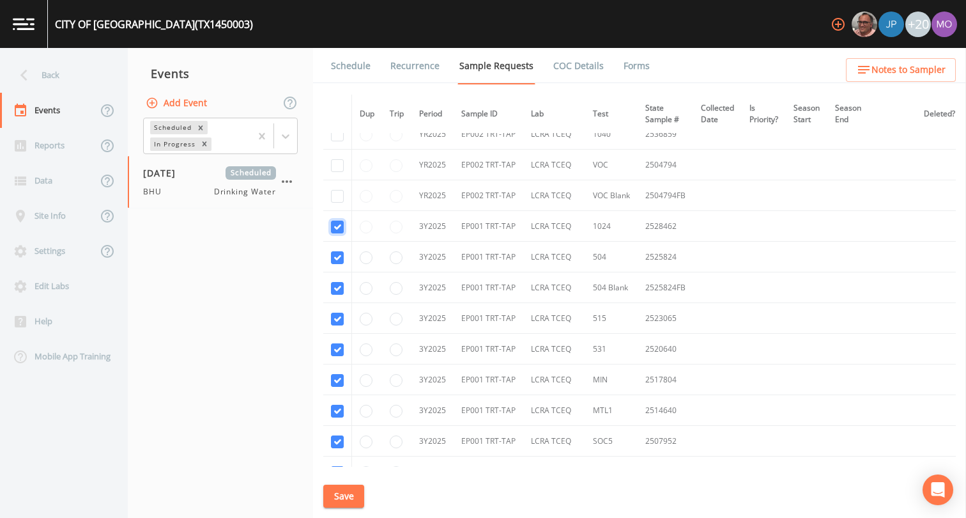
checkbox input "true"
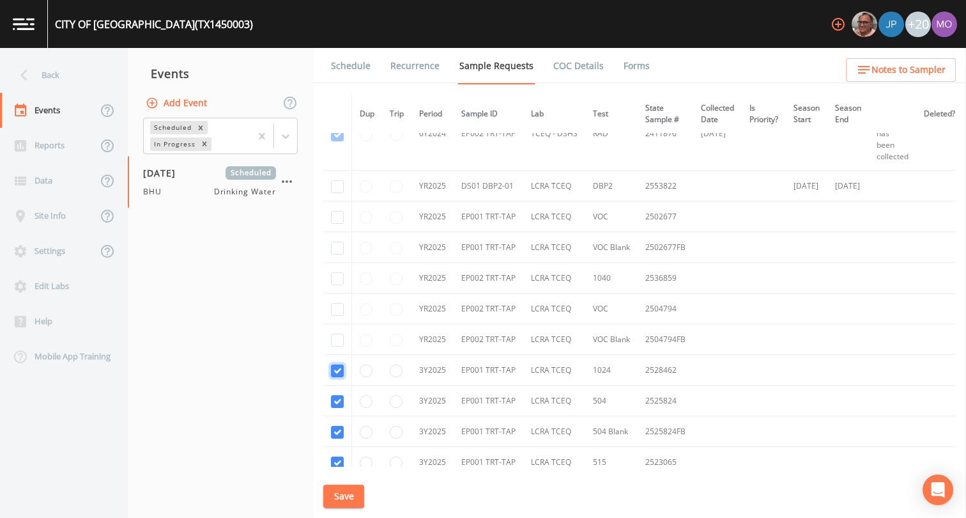
scroll to position [1825, 0]
checkbox input "true"
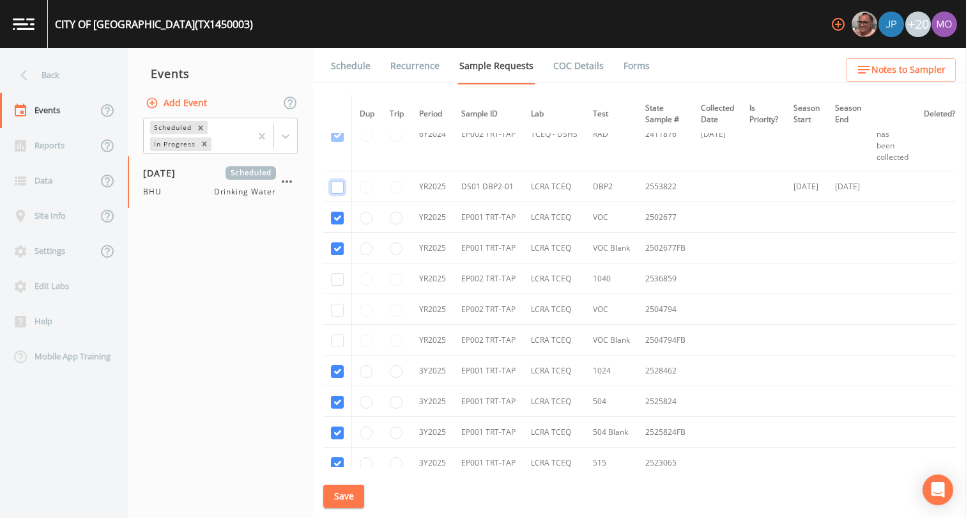
checkbox input "true"
click at [332, 277] on input "checkbox" at bounding box center [337, 279] width 13 height 13
checkbox input "true"
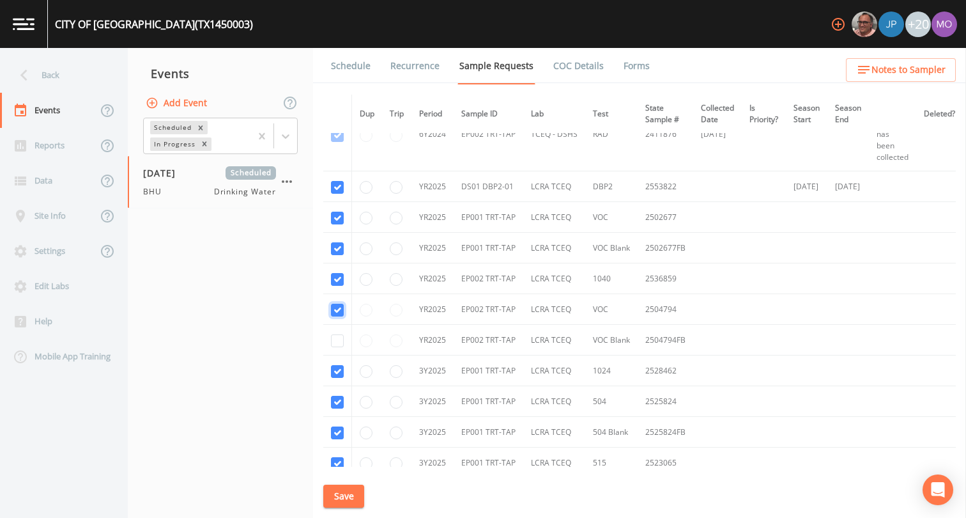
checkbox input "true"
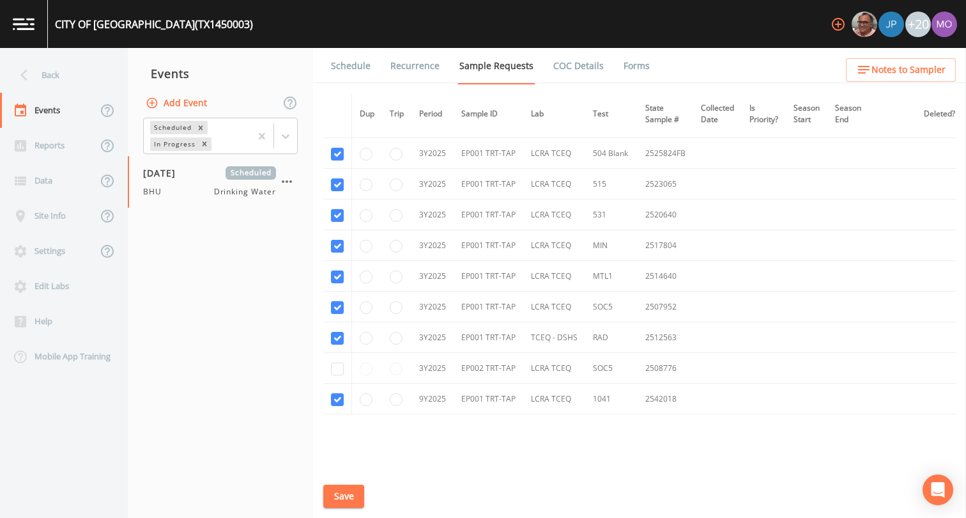
scroll to position [2145, 0]
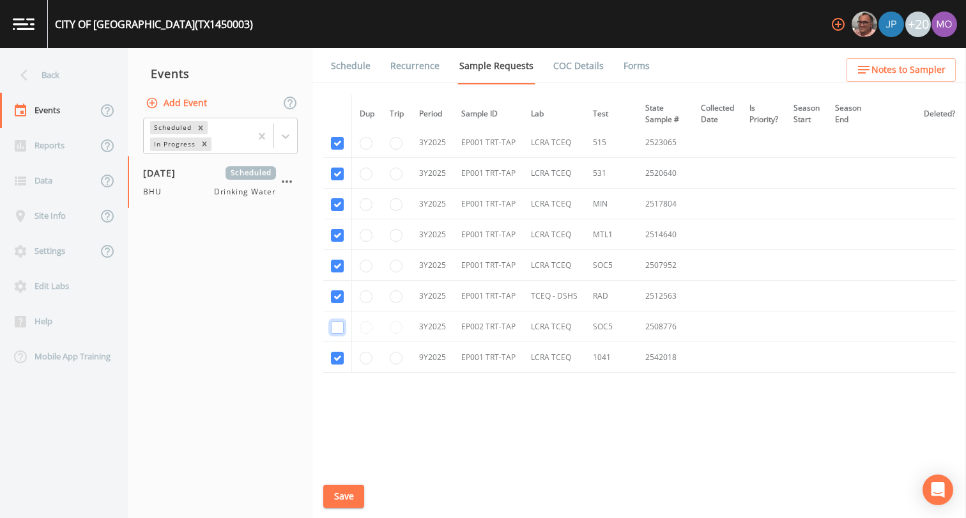
click at [334, 324] on input "checkbox" at bounding box center [337, 327] width 13 height 13
checkbox input "true"
click at [337, 502] on button "Save" at bounding box center [343, 496] width 41 height 24
click at [357, 70] on link "Schedule" at bounding box center [350, 66] width 43 height 36
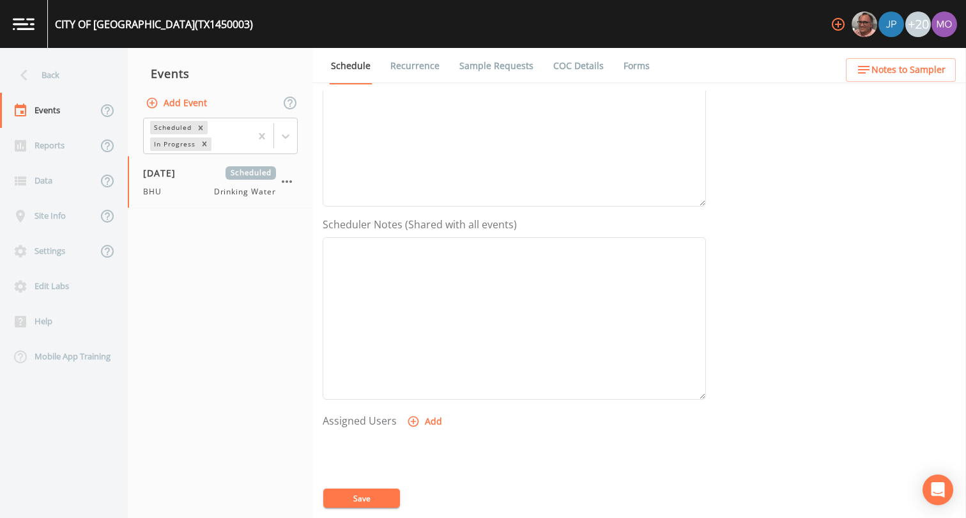
scroll to position [368, 0]
click at [424, 282] on button "Add" at bounding box center [426, 286] width 43 height 24
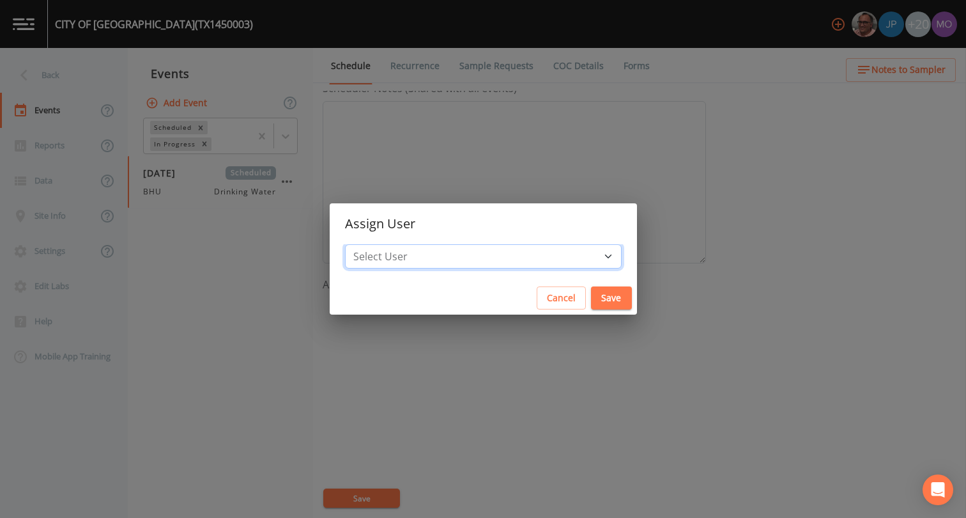
click at [429, 252] on select "Select User [PERSON_NAME] [PERSON_NAME] [PERSON_NAME] [PERSON_NAME] [PERSON_NAM…" at bounding box center [483, 256] width 277 height 24
select select "45f4d696-c607-4709-9609-651d9e892432"
click at [591, 286] on button "Save" at bounding box center [611, 298] width 41 height 24
select select
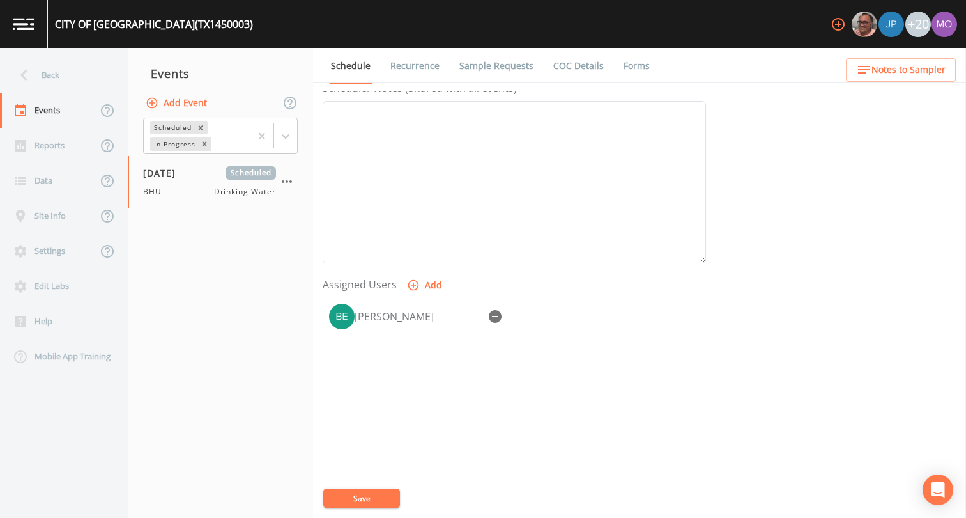
click at [374, 491] on button "Save" at bounding box center [361, 497] width 77 height 19
click at [386, 500] on button "Save" at bounding box center [361, 497] width 77 height 19
